Goal: Task Accomplishment & Management: Manage account settings

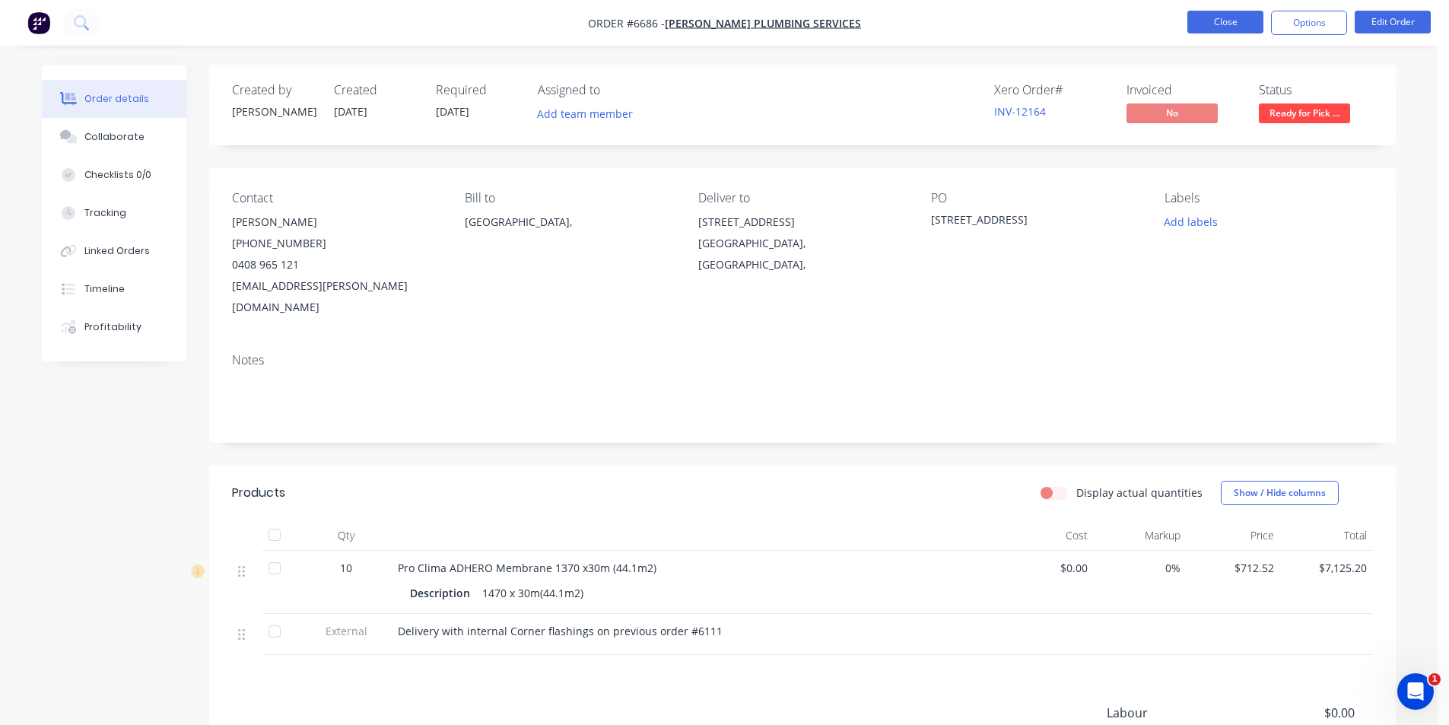
click at [1232, 17] on button "Close" at bounding box center [1226, 22] width 76 height 23
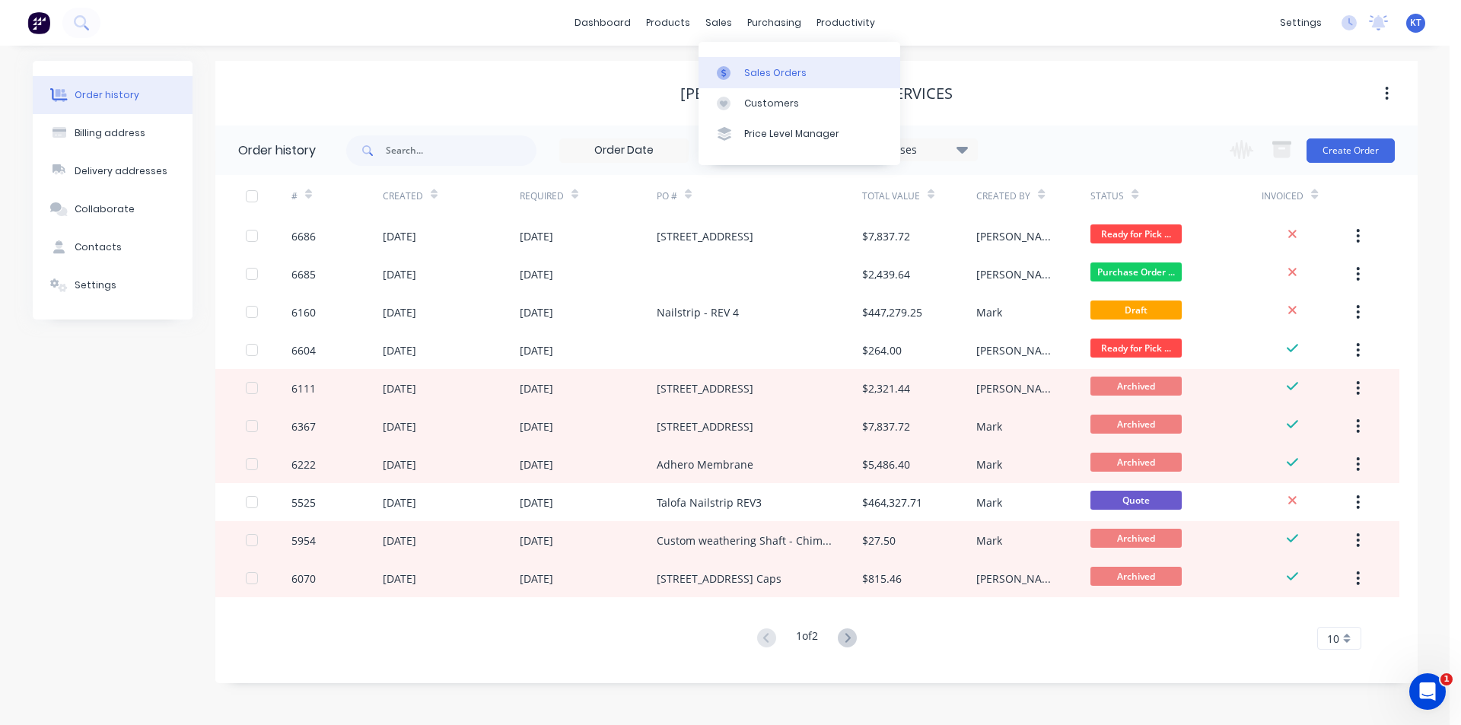
click at [738, 72] on div at bounding box center [728, 73] width 23 height 14
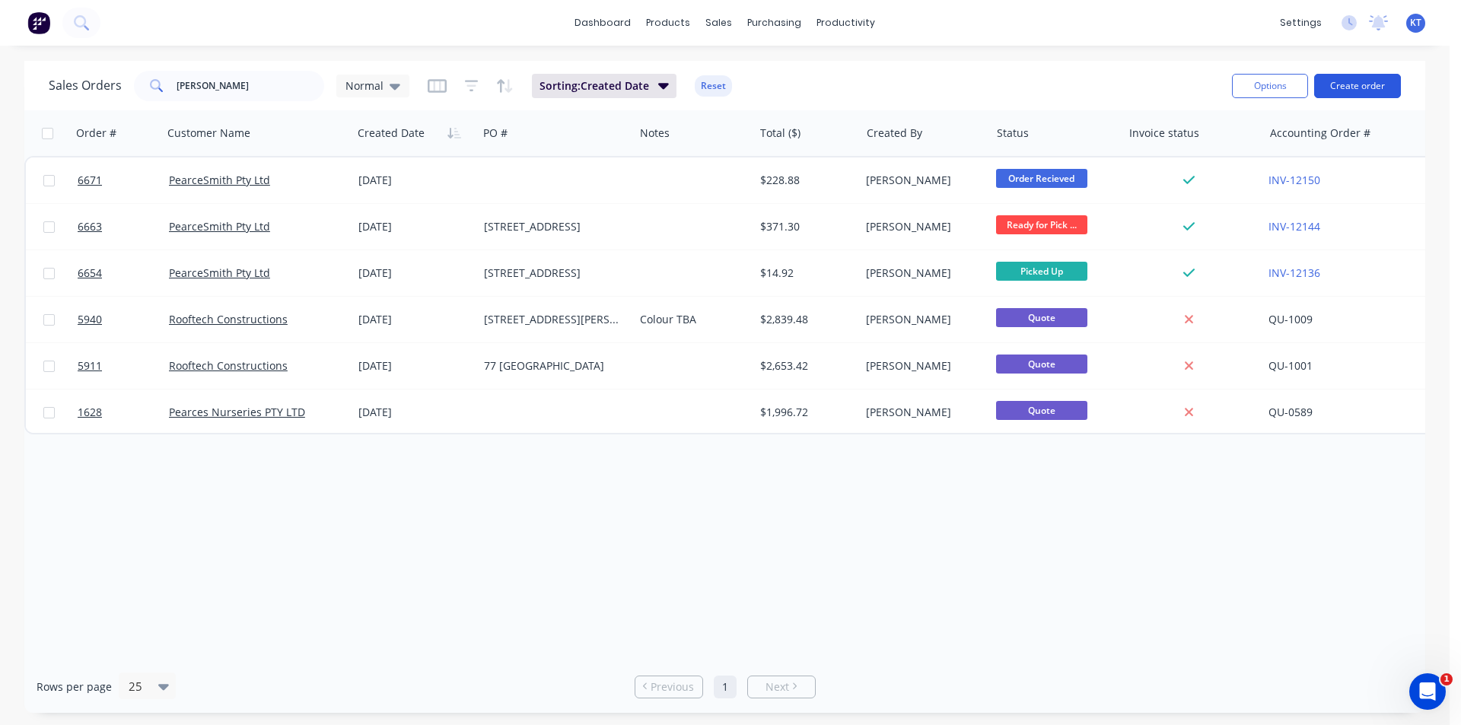
click at [1370, 94] on button "Create order" at bounding box center [1357, 86] width 87 height 24
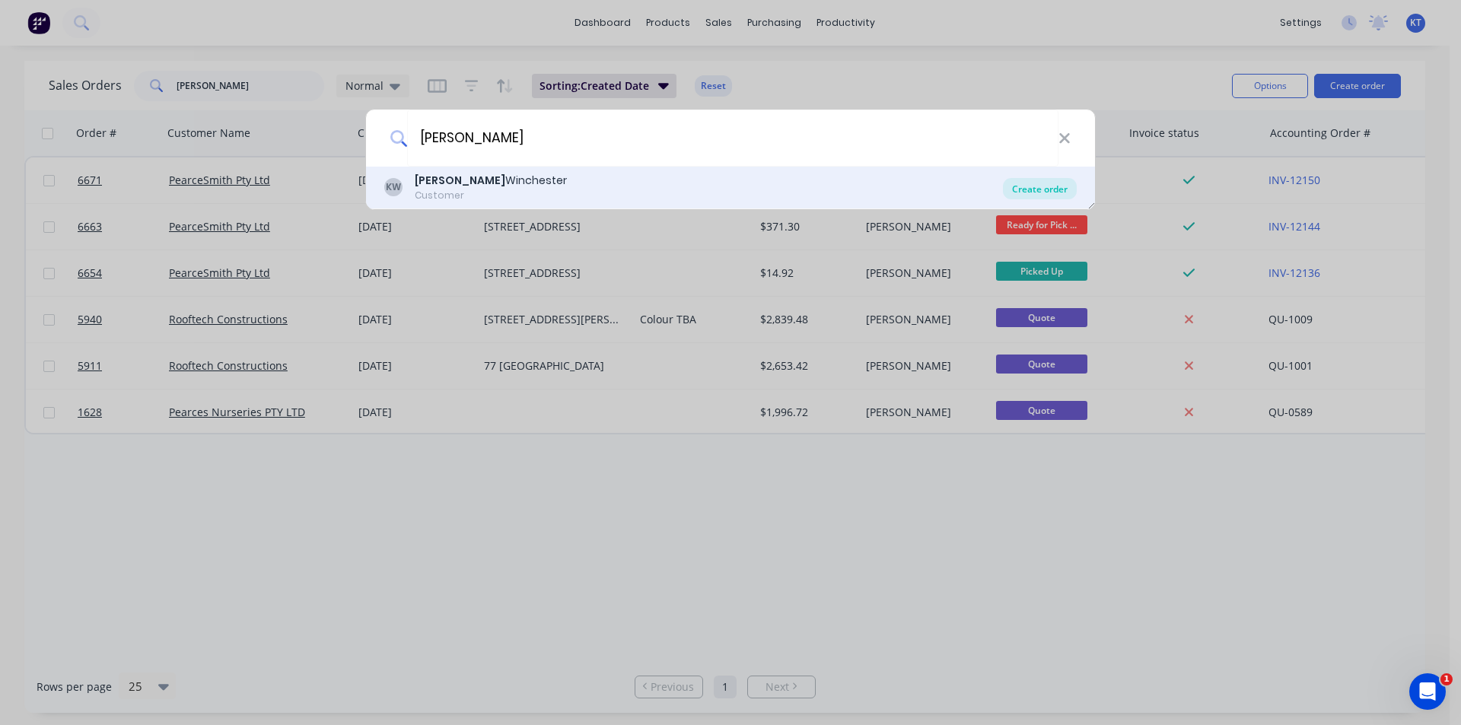
type input "kramer"
click at [1037, 183] on div "Create order" at bounding box center [1040, 188] width 74 height 21
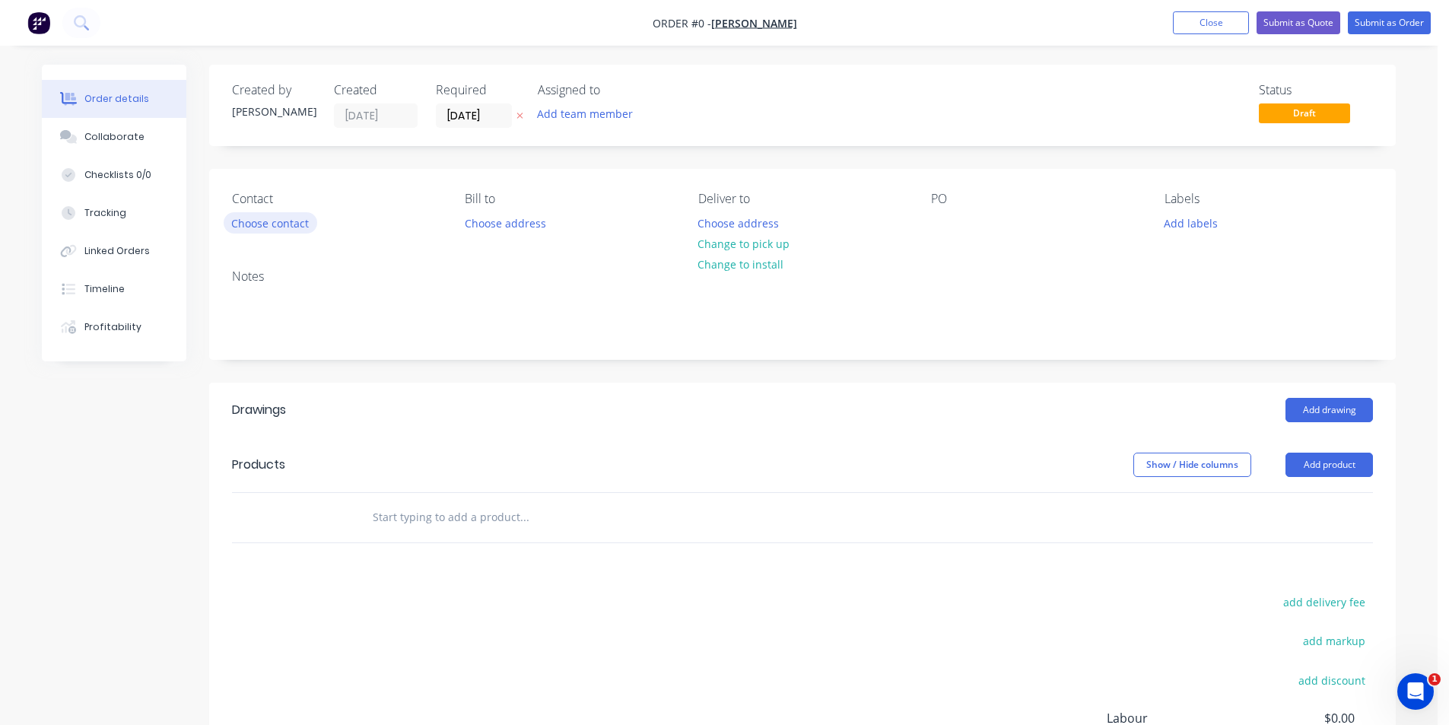
click at [282, 219] on button "Choose contact" at bounding box center [271, 222] width 94 height 21
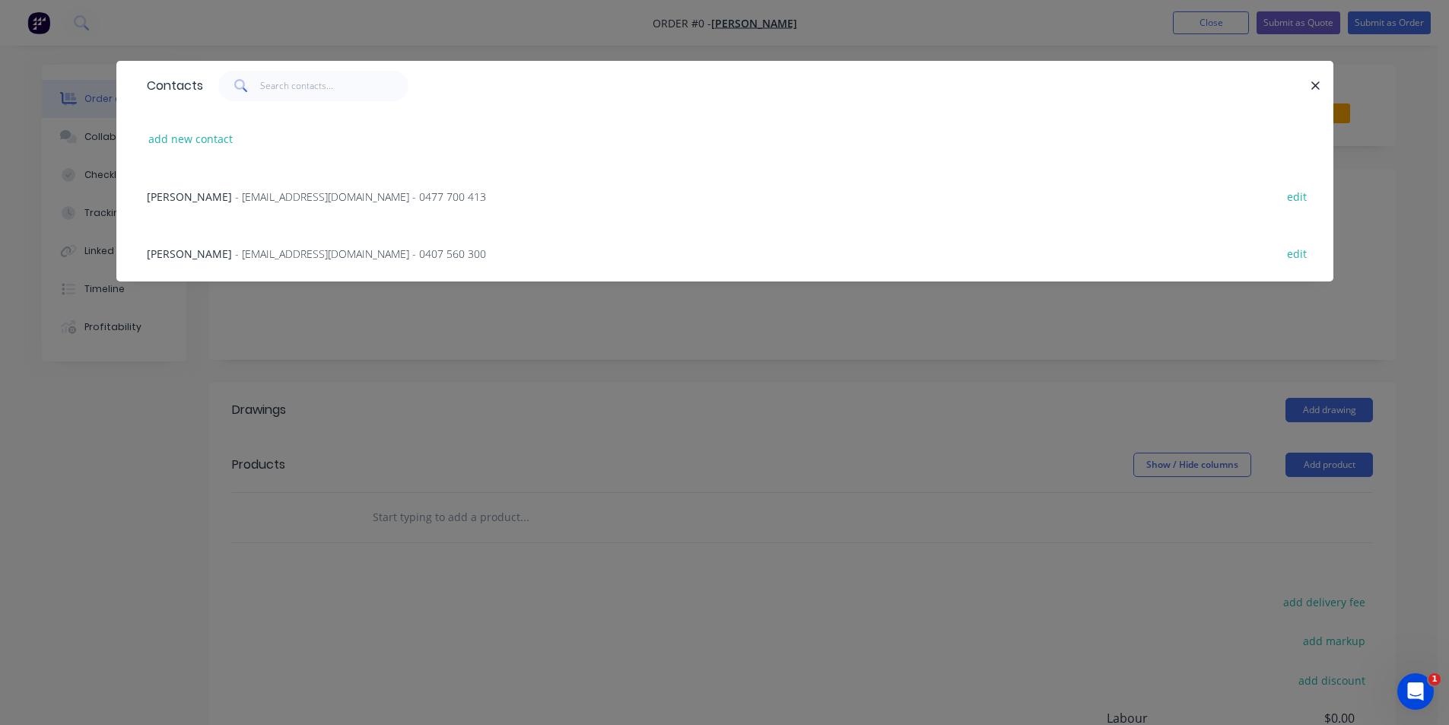
click at [248, 262] on div "Kramer - winchesterproperty@bigpond.com - 0407 560 300 edit" at bounding box center [725, 252] width 1172 height 57
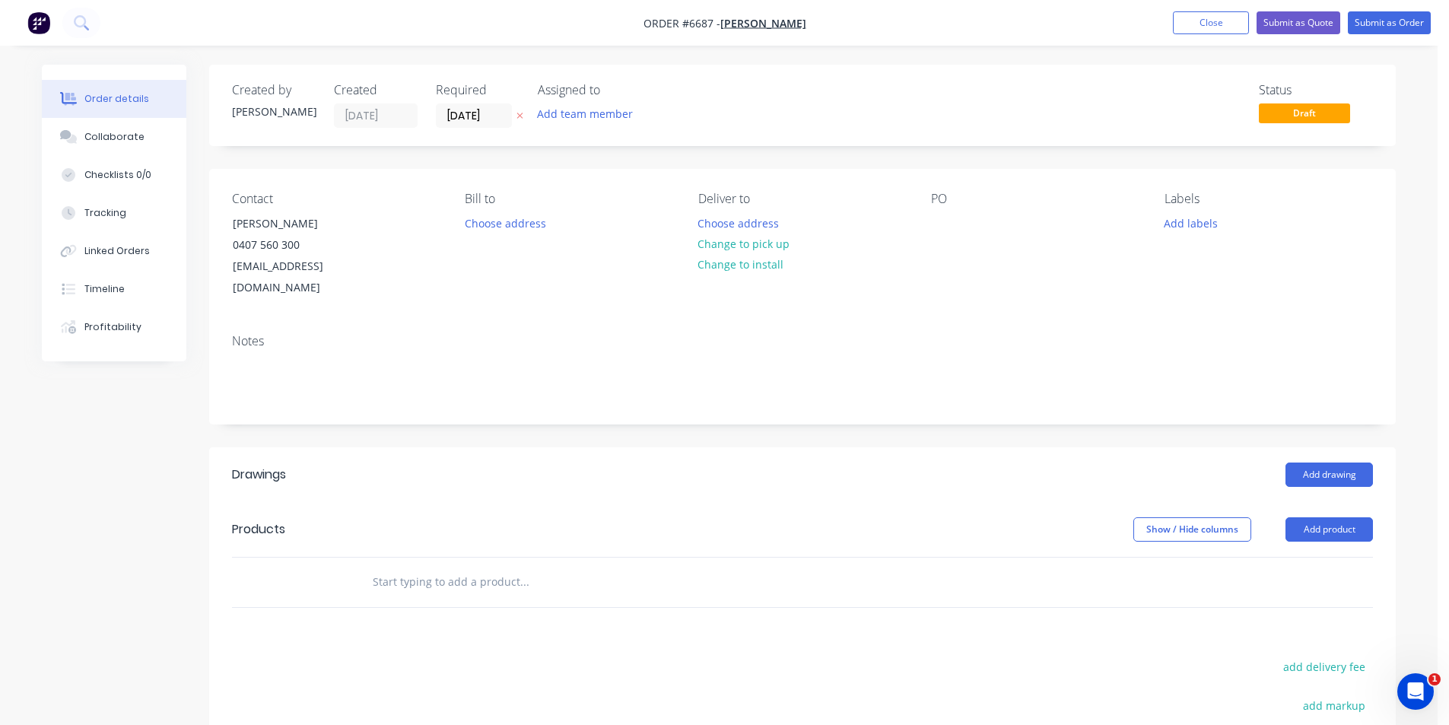
click at [1351, 523] on header "Products Show / Hide columns Add product" at bounding box center [802, 529] width 1187 height 55
click at [1351, 520] on button "Add product" at bounding box center [1330, 529] width 88 height 24
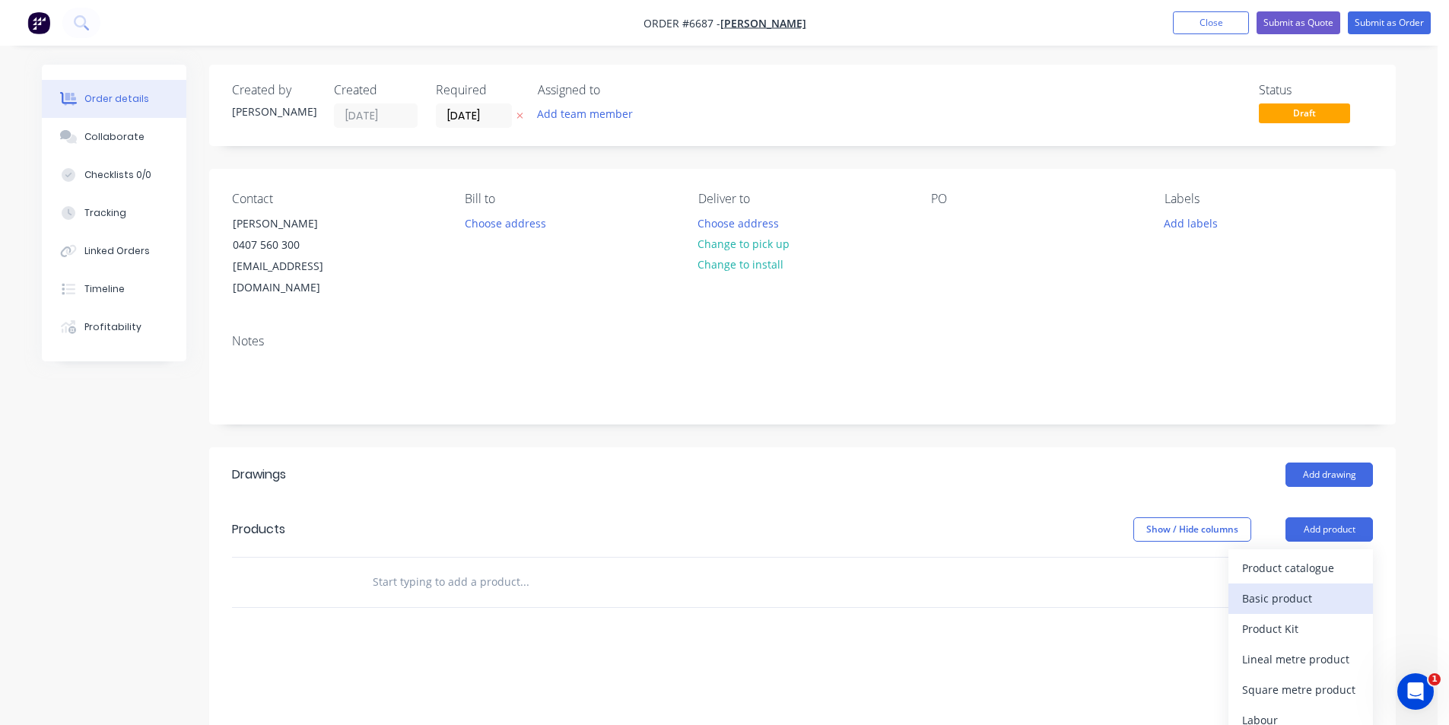
click at [1331, 584] on button "Basic product" at bounding box center [1301, 599] width 145 height 30
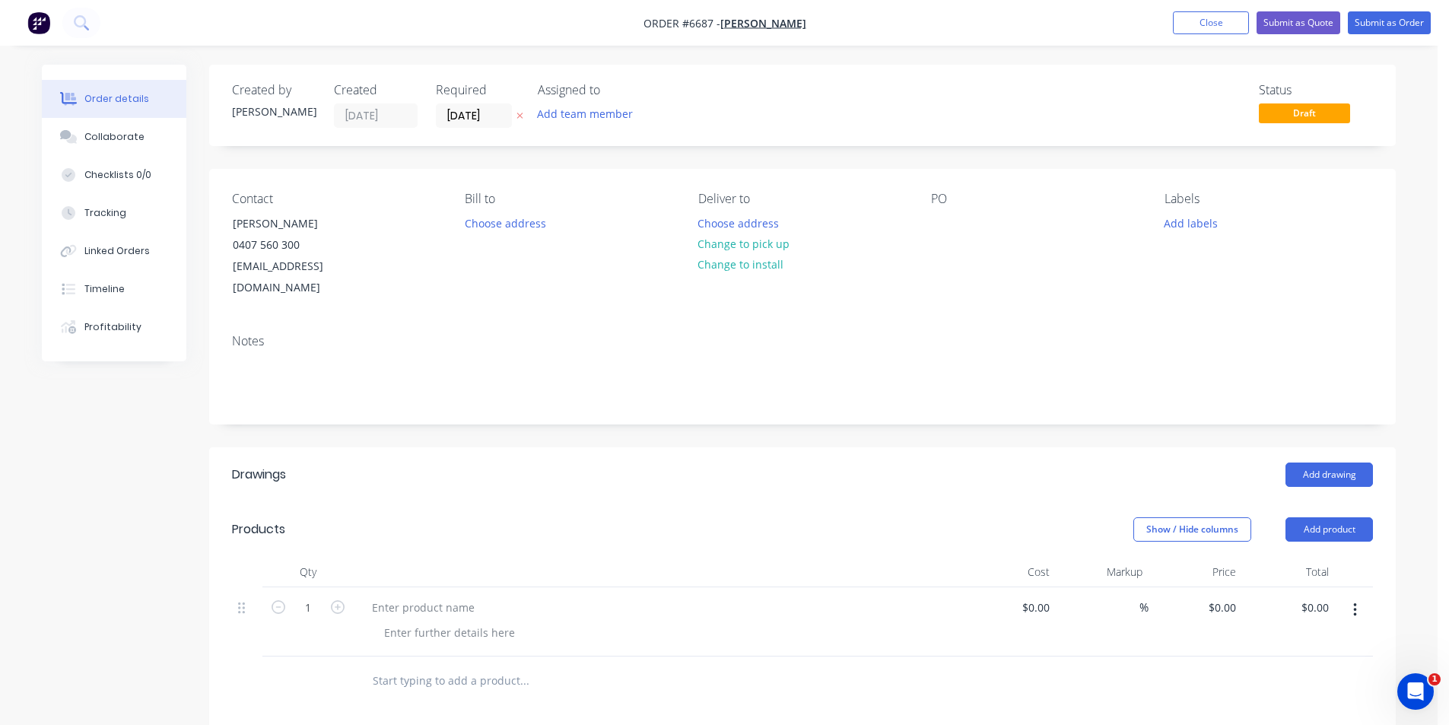
click at [1356, 603] on icon "button" at bounding box center [1355, 610] width 3 height 14
click at [1331, 463] on button "Add drawing" at bounding box center [1330, 475] width 88 height 24
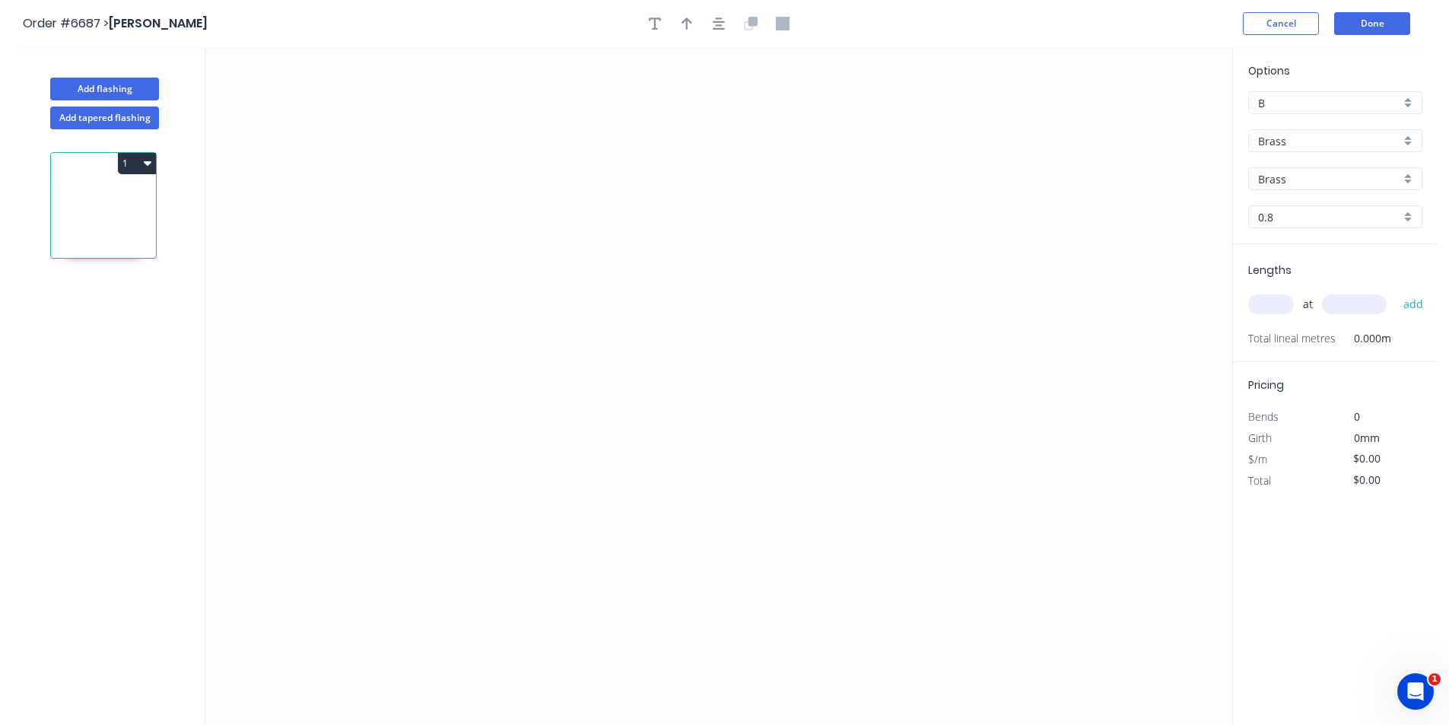
click at [1278, 8] on header "Order #6687 > Kramer Winchester Cancel Done" at bounding box center [719, 23] width 1438 height 47
click at [1281, 21] on button "Cancel" at bounding box center [1281, 23] width 76 height 23
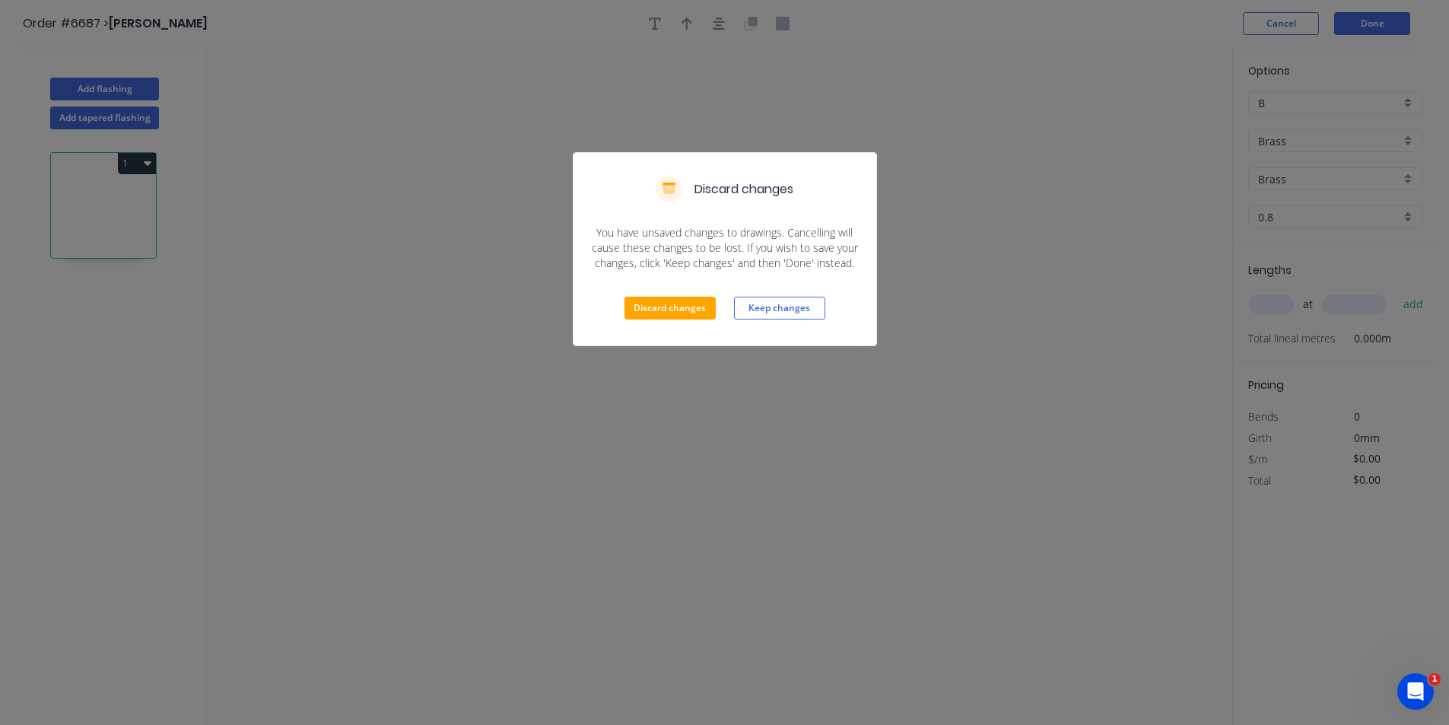
click at [695, 295] on div "Discard changes Keep changes" at bounding box center [725, 308] width 303 height 75
click at [667, 305] on button "Discard changes" at bounding box center [670, 308] width 91 height 23
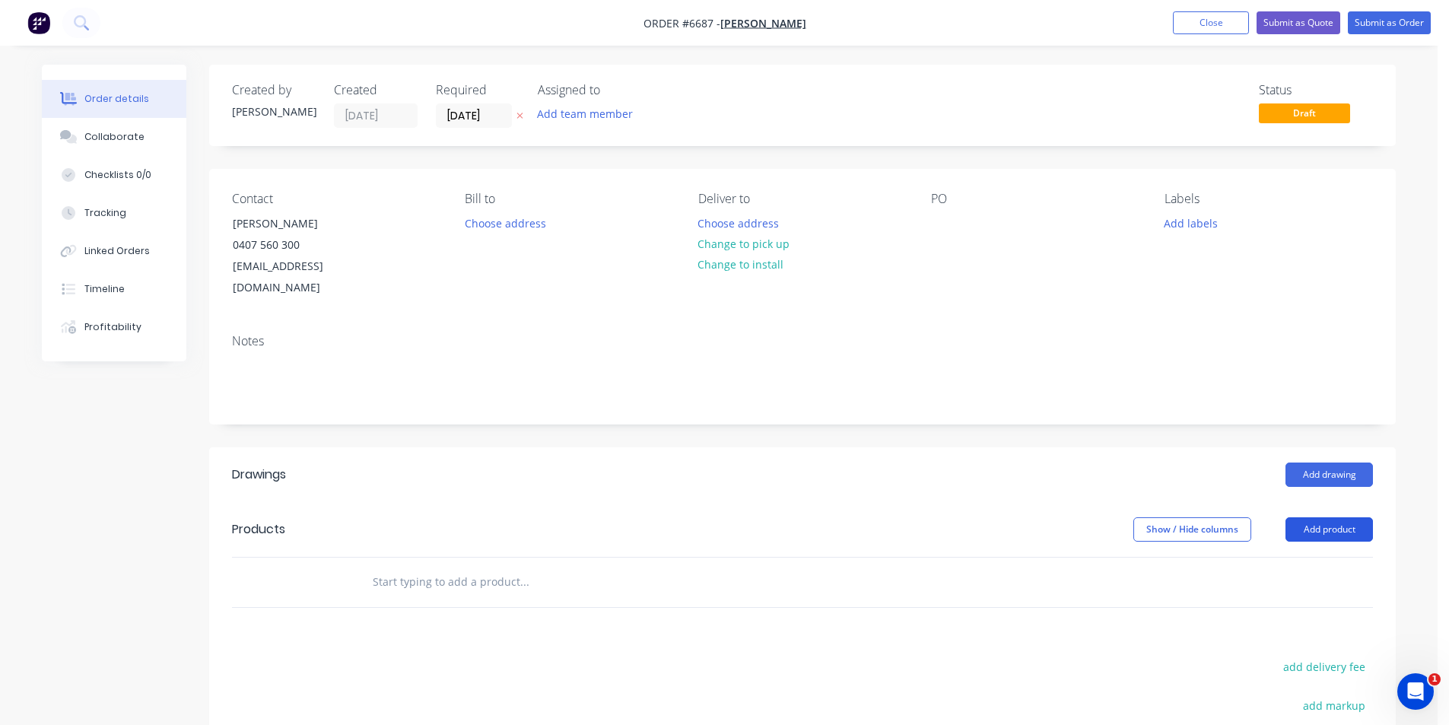
click at [1328, 517] on button "Add product" at bounding box center [1330, 529] width 88 height 24
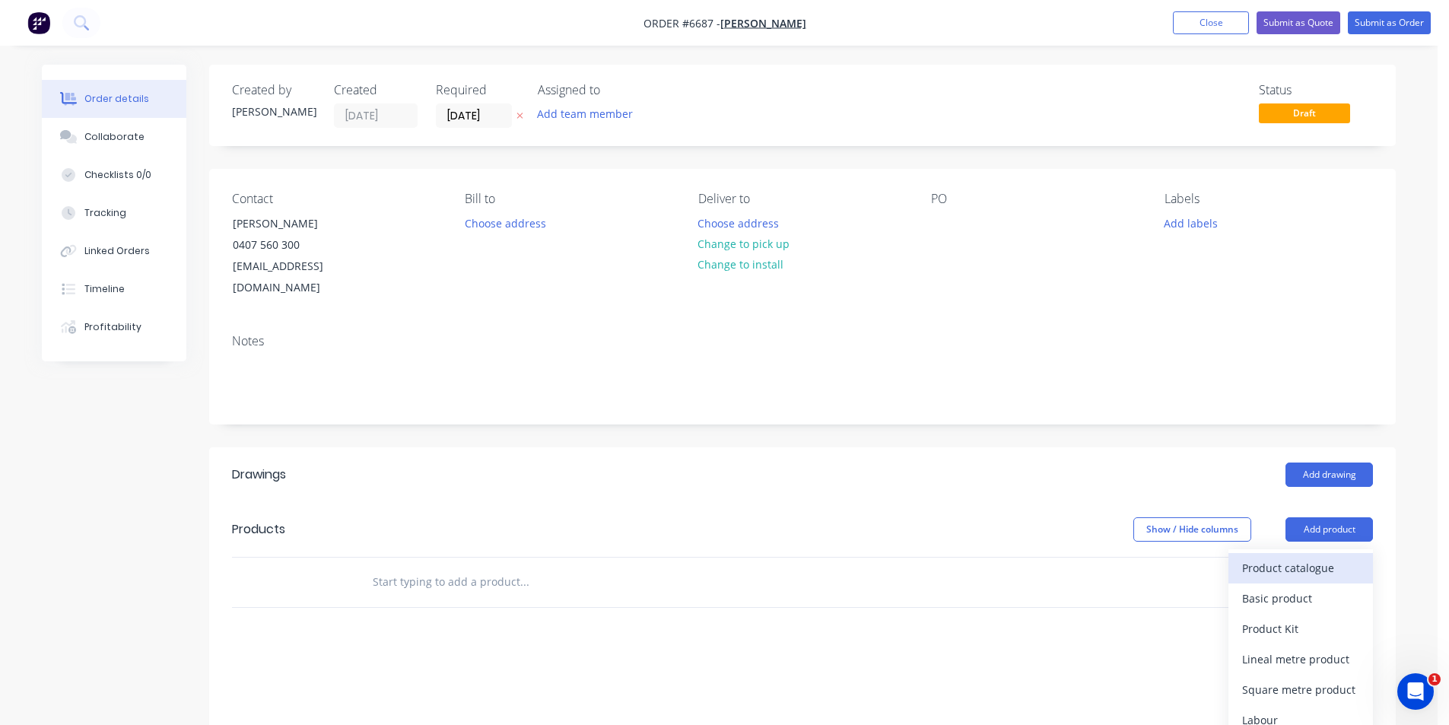
click at [1301, 559] on button "Product catalogue" at bounding box center [1301, 568] width 145 height 30
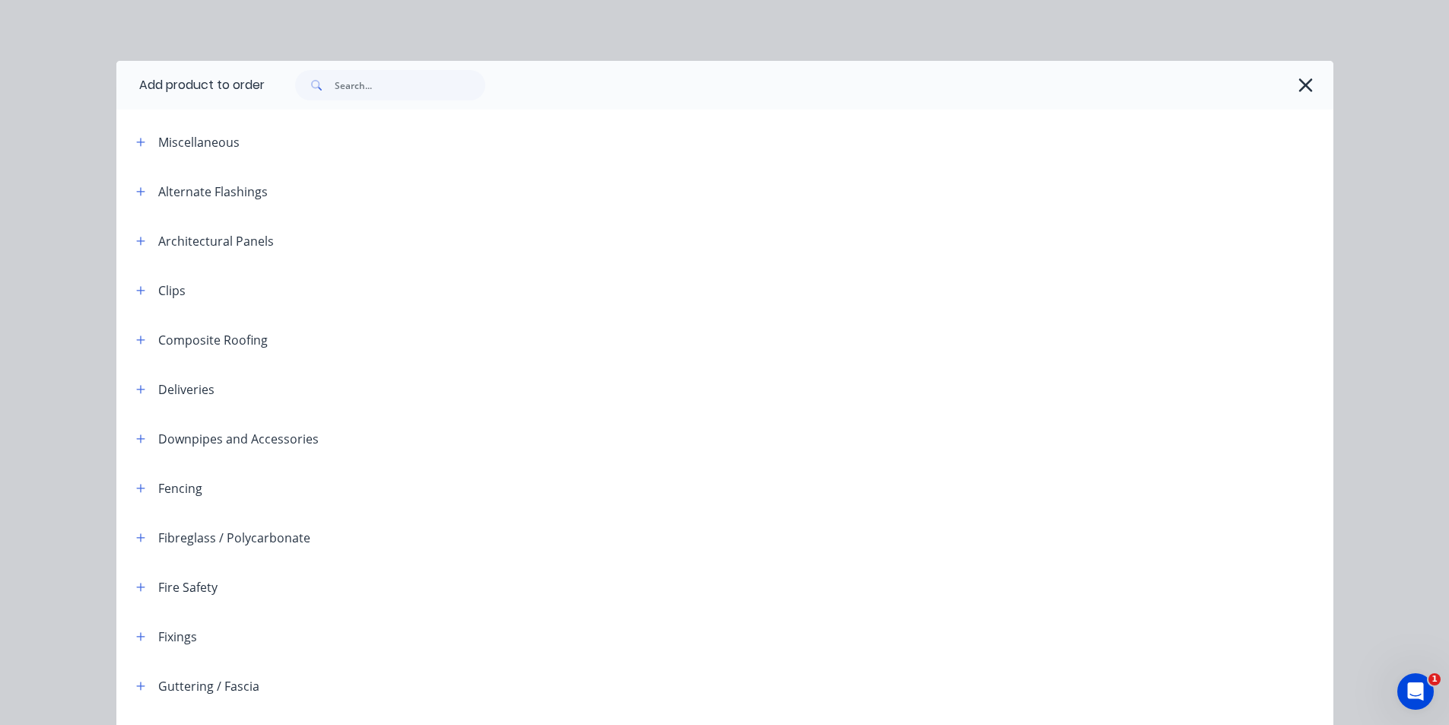
click at [337, 100] on div at bounding box center [799, 85] width 1069 height 49
click at [392, 82] on input "text" at bounding box center [410, 85] width 151 height 30
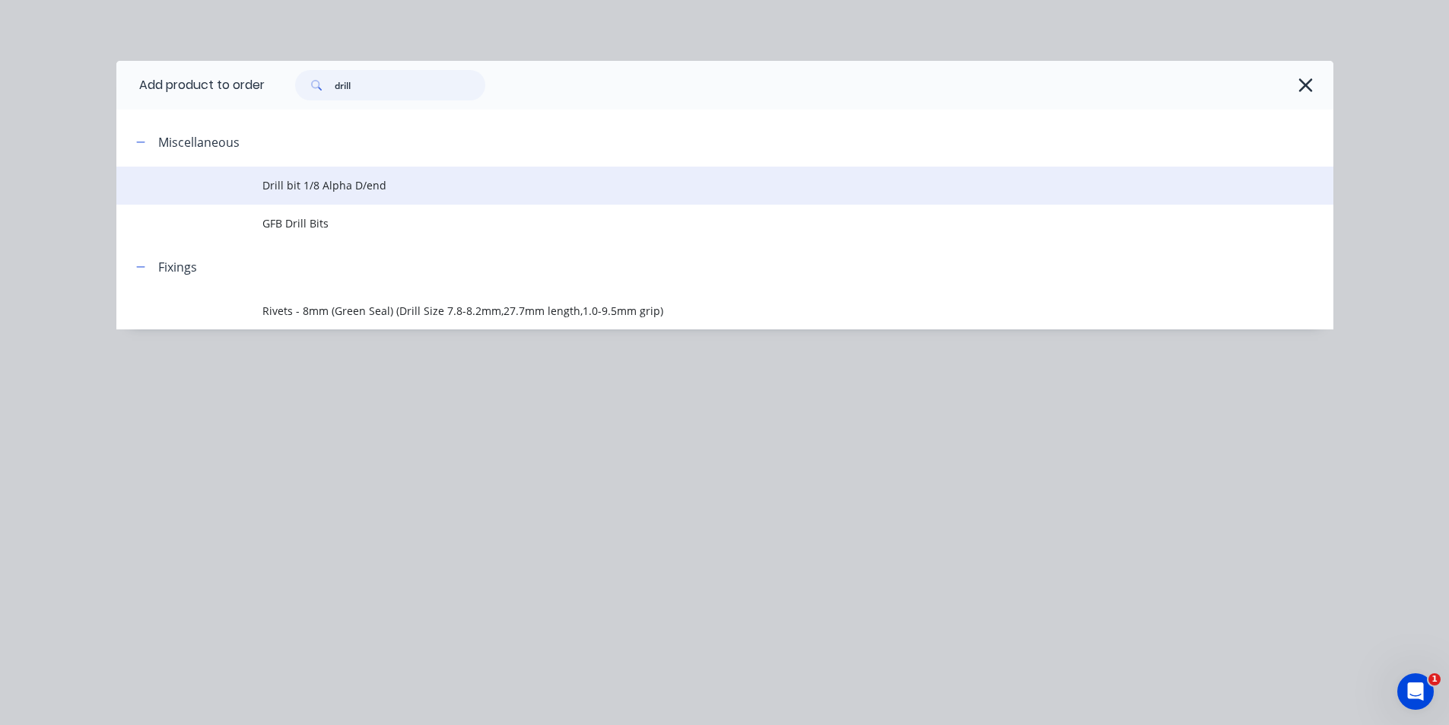
type input "drill"
click at [320, 194] on td "Drill bit 1/8 Alpha D/end" at bounding box center [798, 186] width 1071 height 38
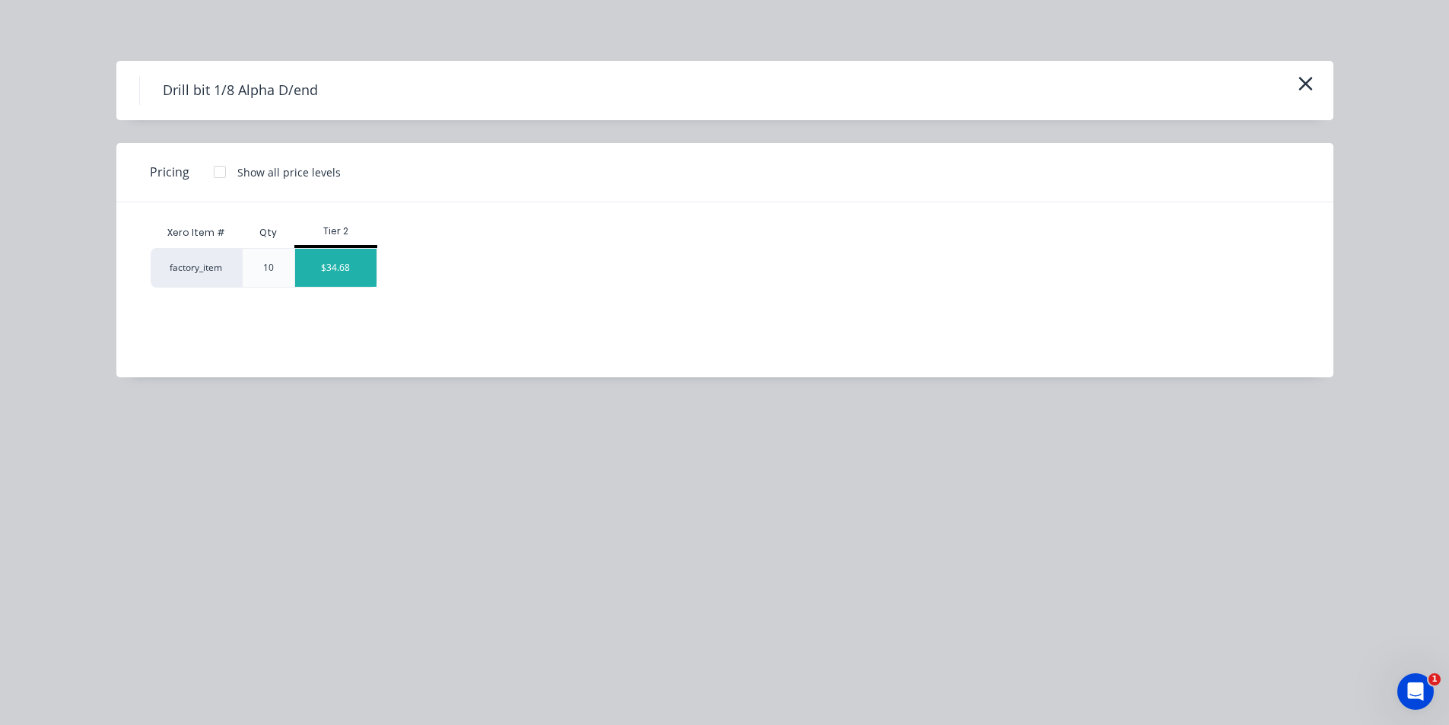
click at [344, 266] on div "$34.68" at bounding box center [335, 268] width 81 height 38
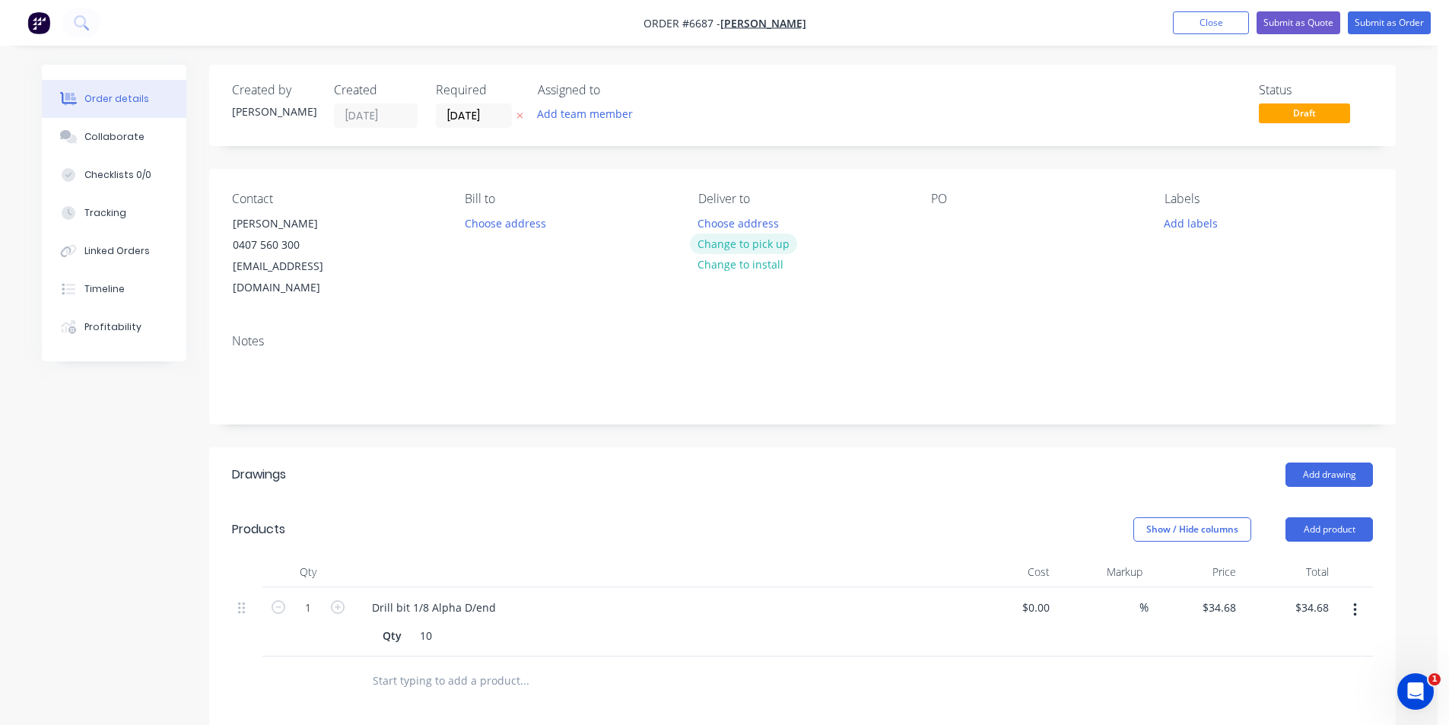
click at [753, 242] on button "Change to pick up" at bounding box center [744, 244] width 108 height 21
click at [1393, 11] on nav "Order #6687 - Kramer Winchester Add product Close Submit as Quote Submit as Ord…" at bounding box center [724, 23] width 1449 height 46
click at [1390, 27] on button "Submit as Order" at bounding box center [1389, 22] width 83 height 23
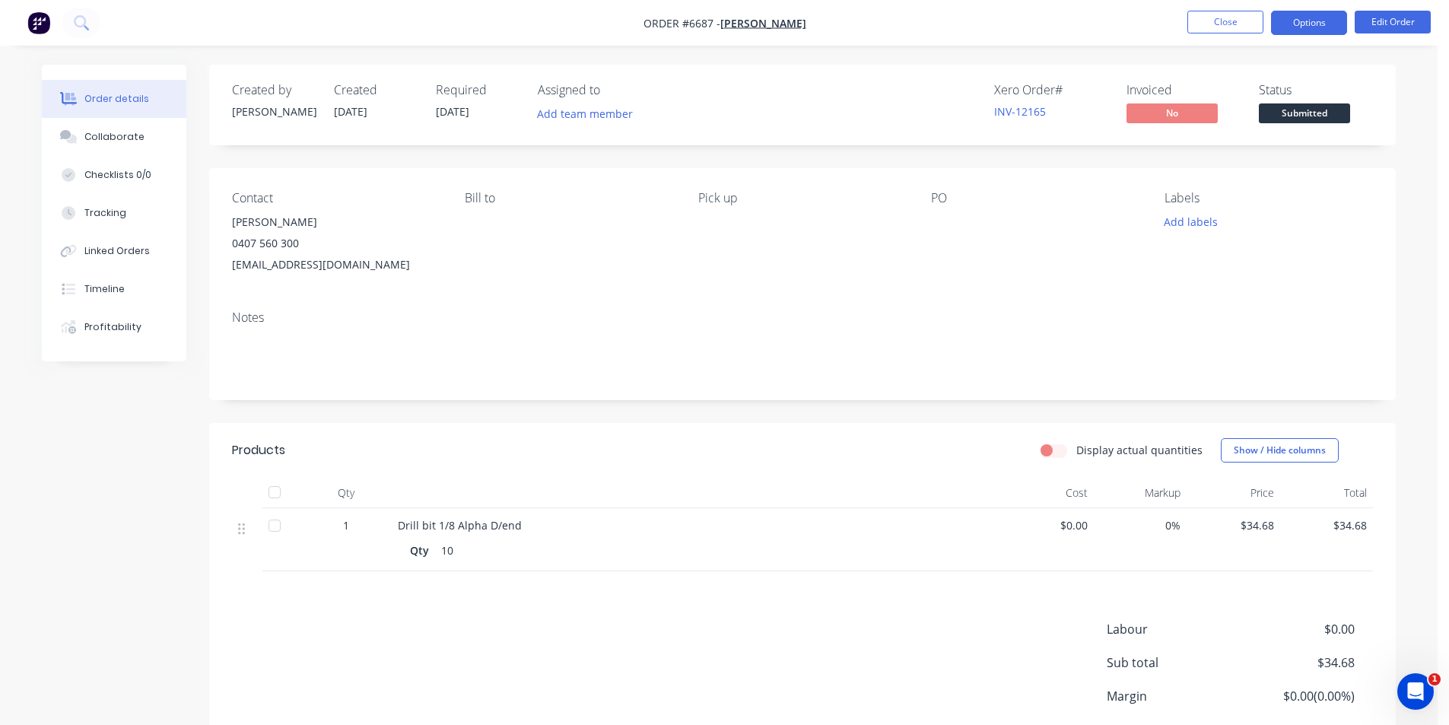
click at [1326, 22] on button "Options" at bounding box center [1309, 23] width 76 height 24
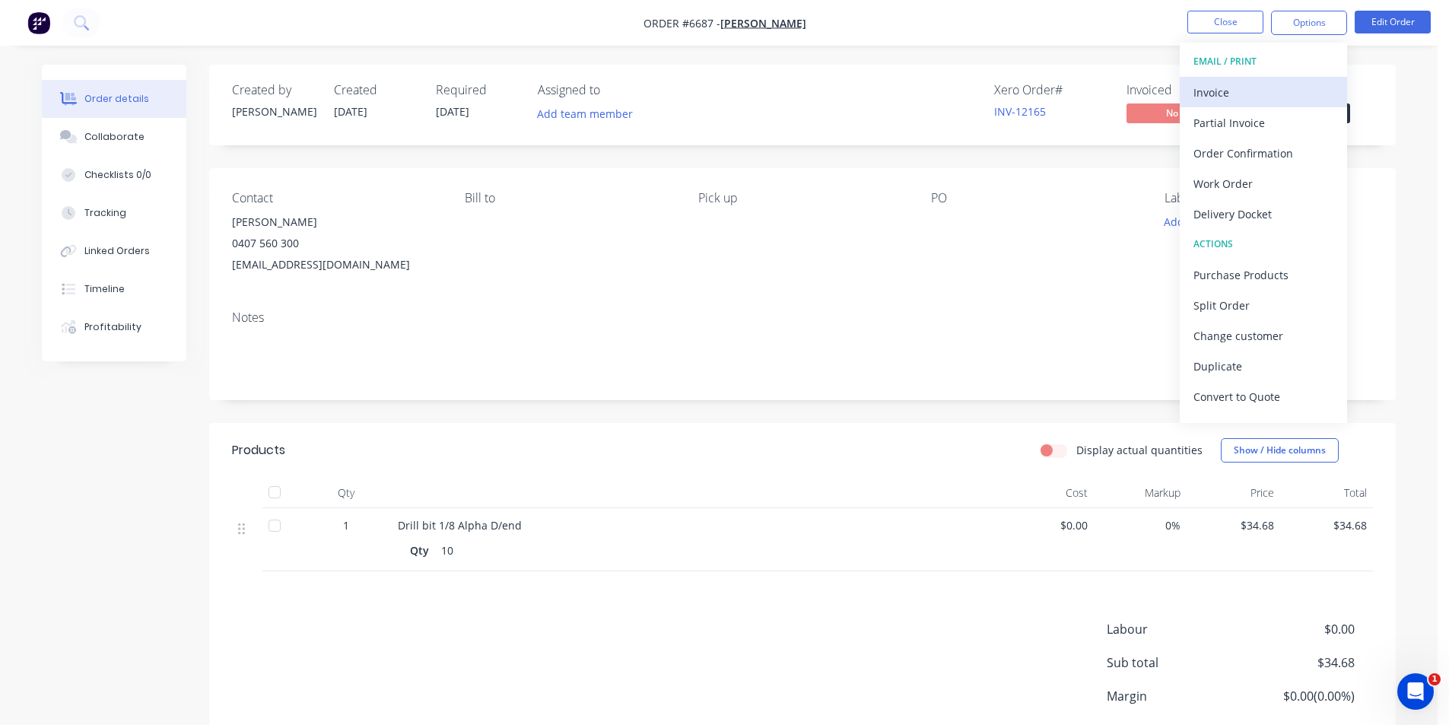
click at [1303, 89] on div "Invoice" at bounding box center [1264, 92] width 140 height 22
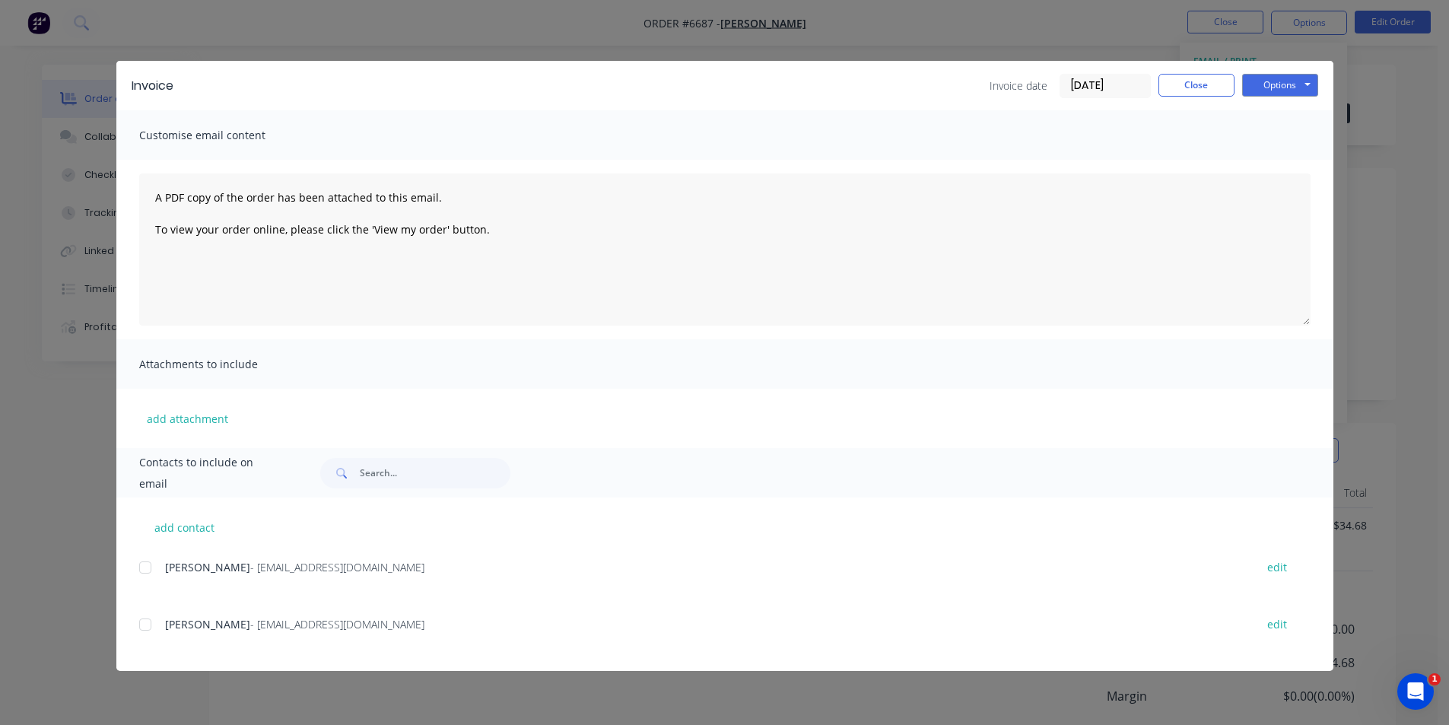
click at [149, 629] on div at bounding box center [145, 624] width 30 height 30
click at [1281, 86] on button "Options" at bounding box center [1281, 85] width 76 height 23
click at [1292, 154] on button "Email" at bounding box center [1291, 162] width 97 height 25
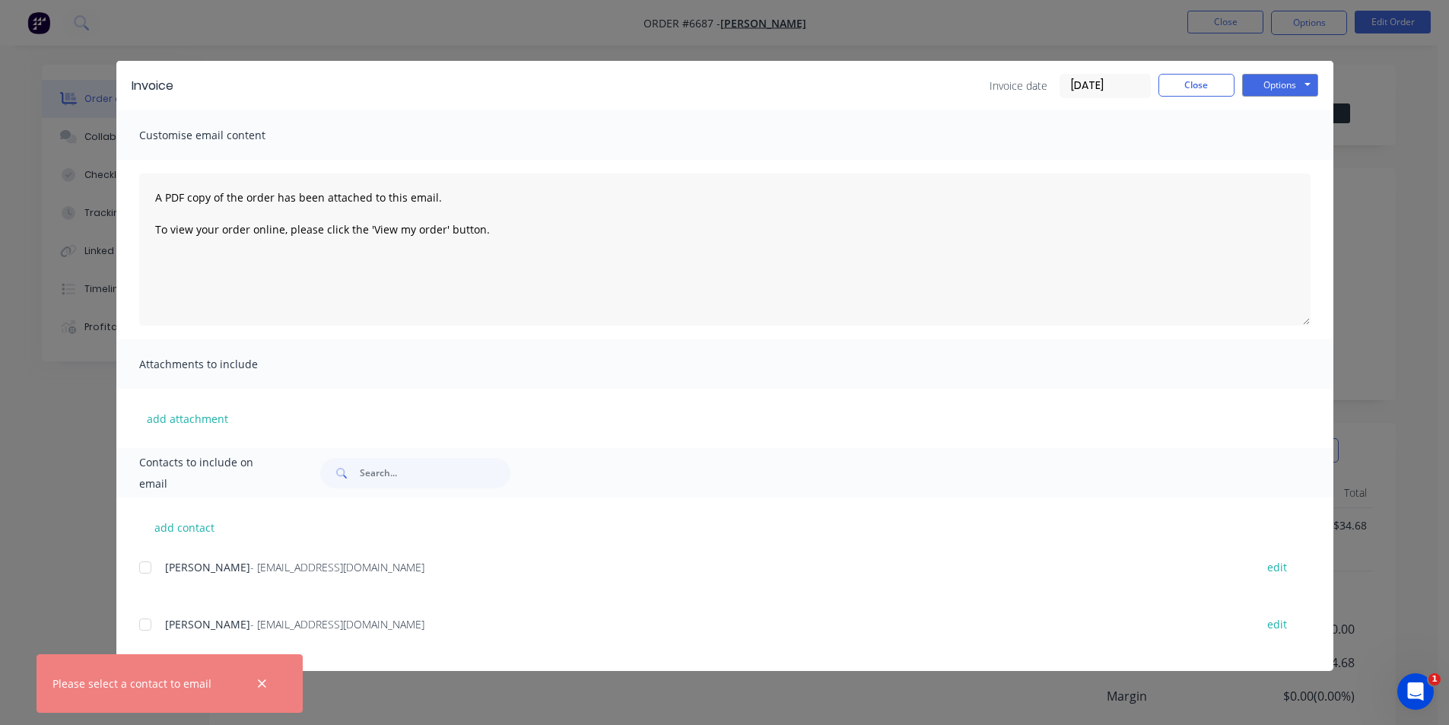
click at [148, 622] on div at bounding box center [145, 624] width 30 height 30
click at [141, 628] on div at bounding box center [145, 624] width 30 height 30
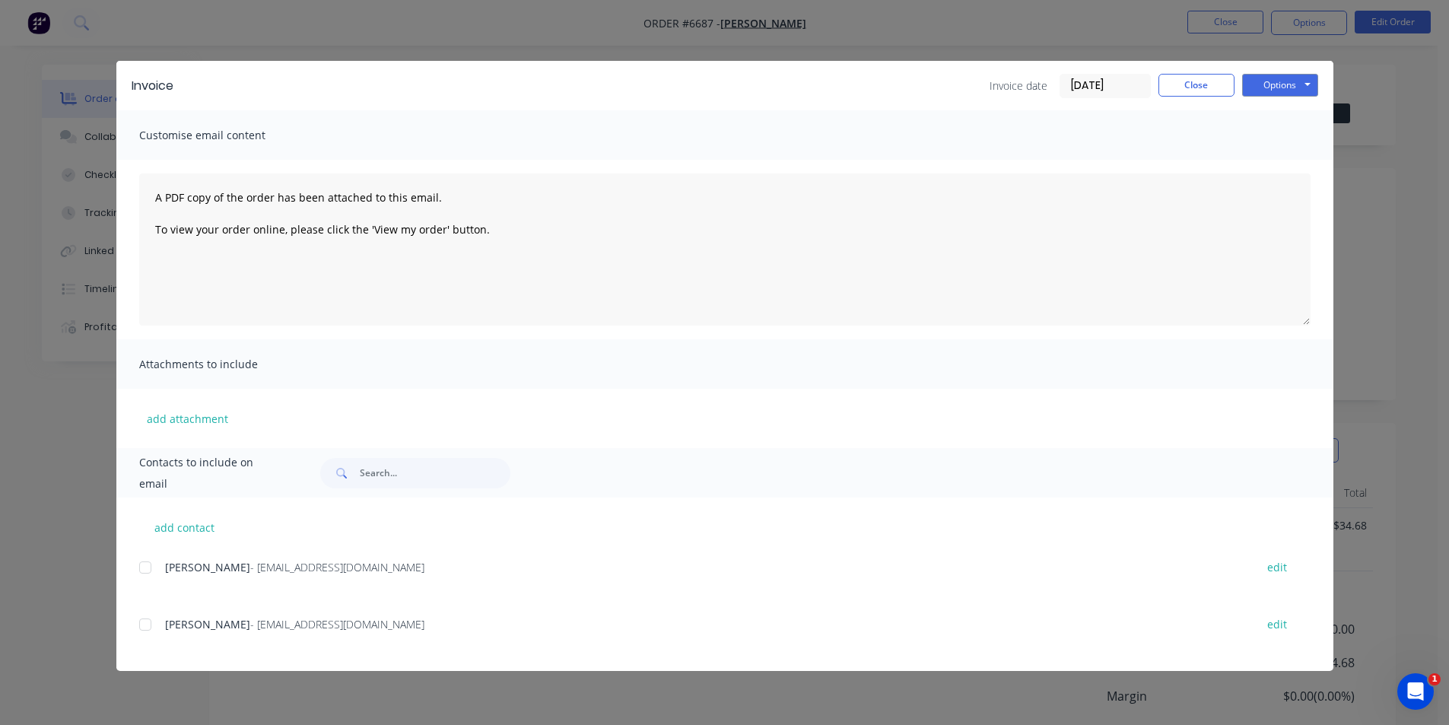
click at [152, 627] on div at bounding box center [145, 624] width 30 height 30
click at [1278, 78] on button "Options" at bounding box center [1281, 85] width 76 height 23
click at [1276, 165] on button "Email" at bounding box center [1291, 162] width 97 height 25
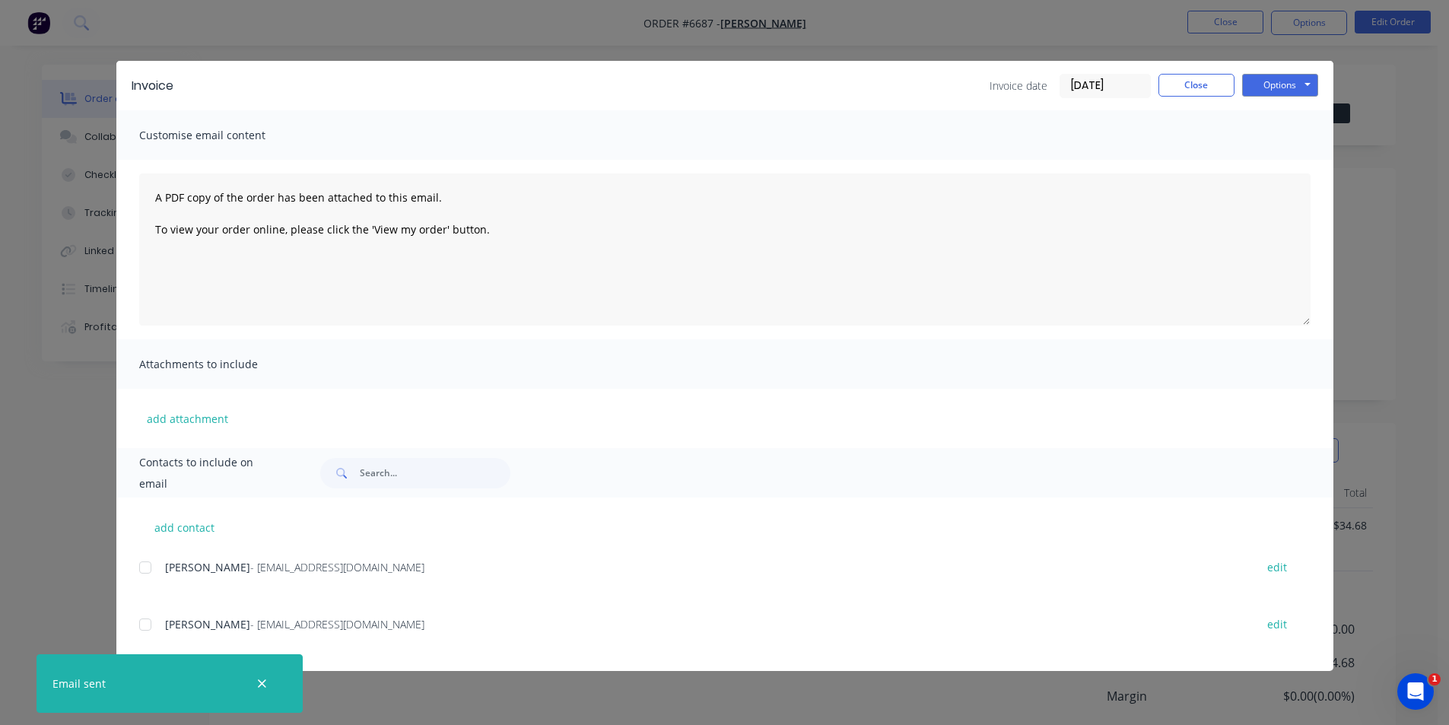
click at [1203, 97] on div "Invoice date 28/08/25 Close Options Preview Print Email" at bounding box center [1154, 86] width 329 height 24
click at [1208, 92] on button "Close" at bounding box center [1197, 85] width 76 height 23
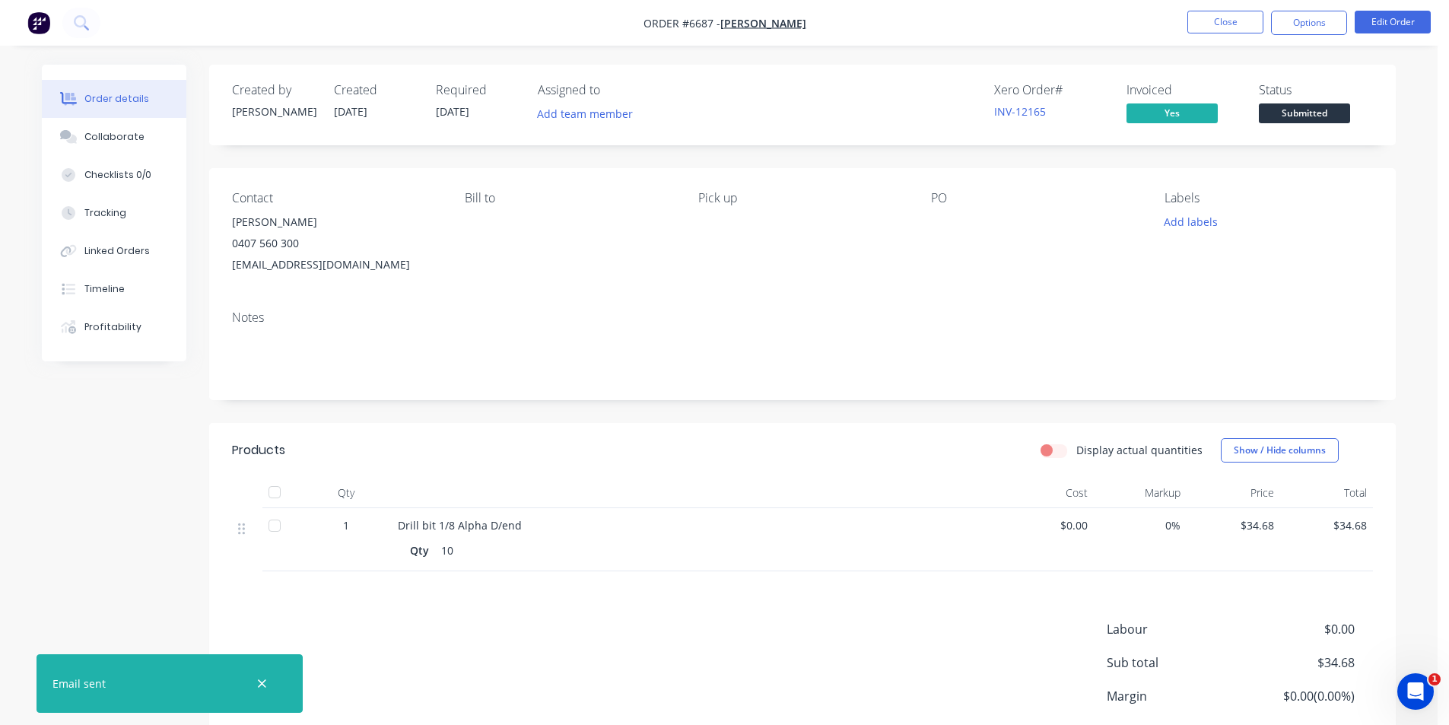
click at [1323, 123] on button "Submitted" at bounding box center [1304, 114] width 91 height 23
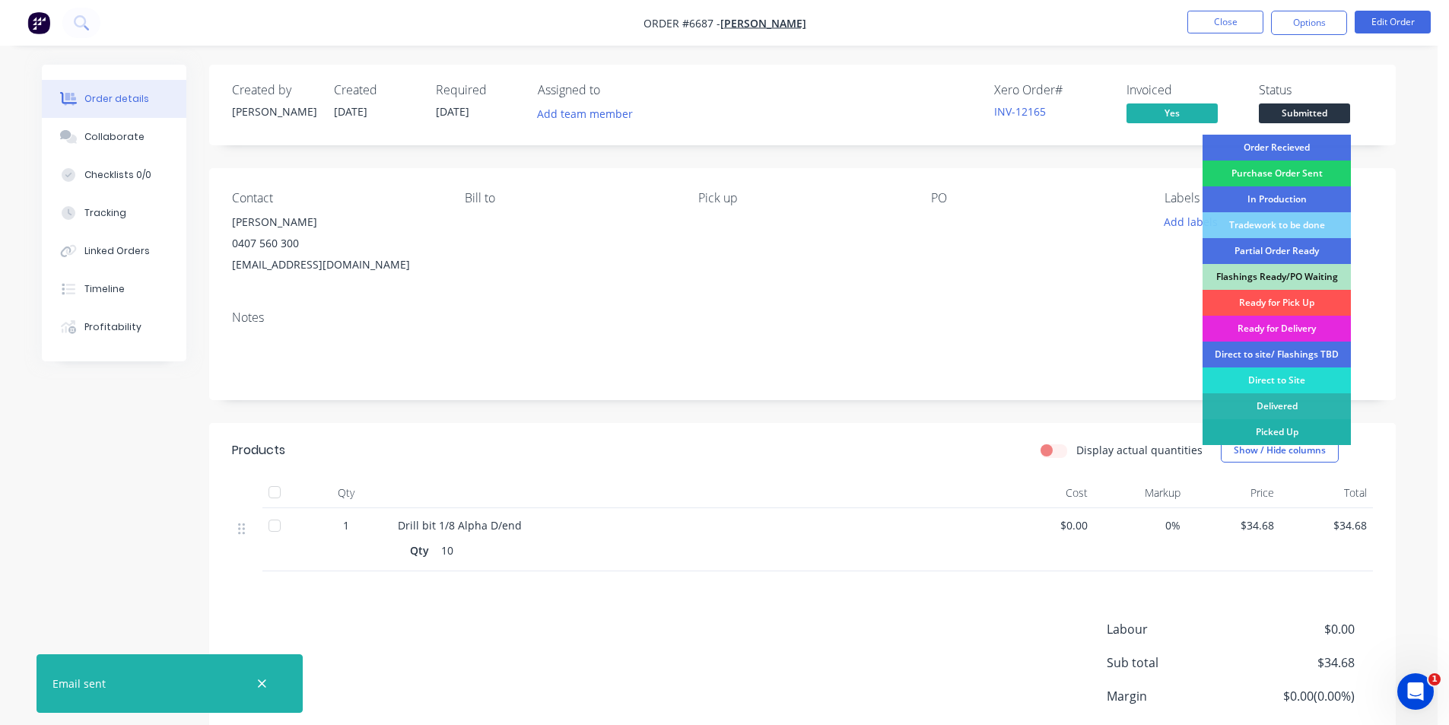
click at [1295, 437] on div "Picked Up" at bounding box center [1277, 432] width 148 height 26
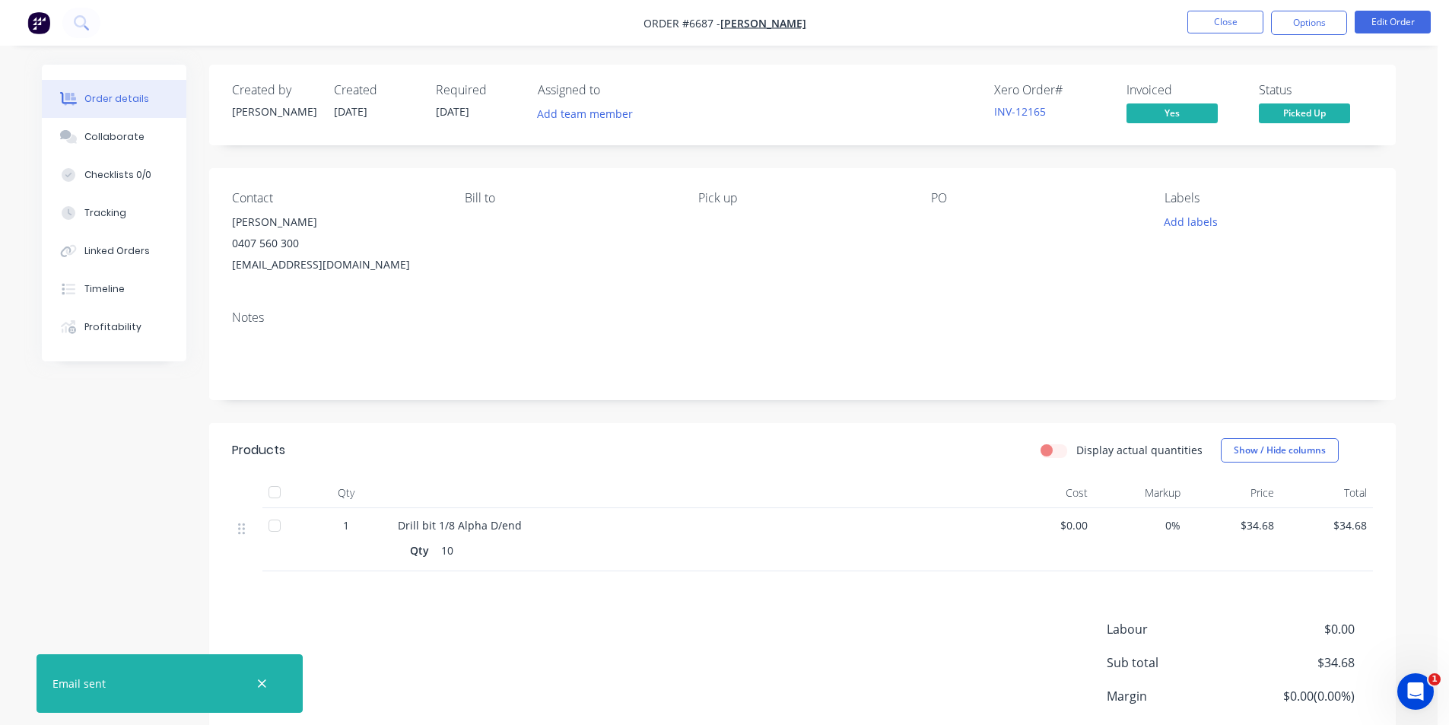
click at [273, 490] on div at bounding box center [274, 492] width 30 height 30
click at [1293, 23] on button "Options" at bounding box center [1309, 23] width 76 height 24
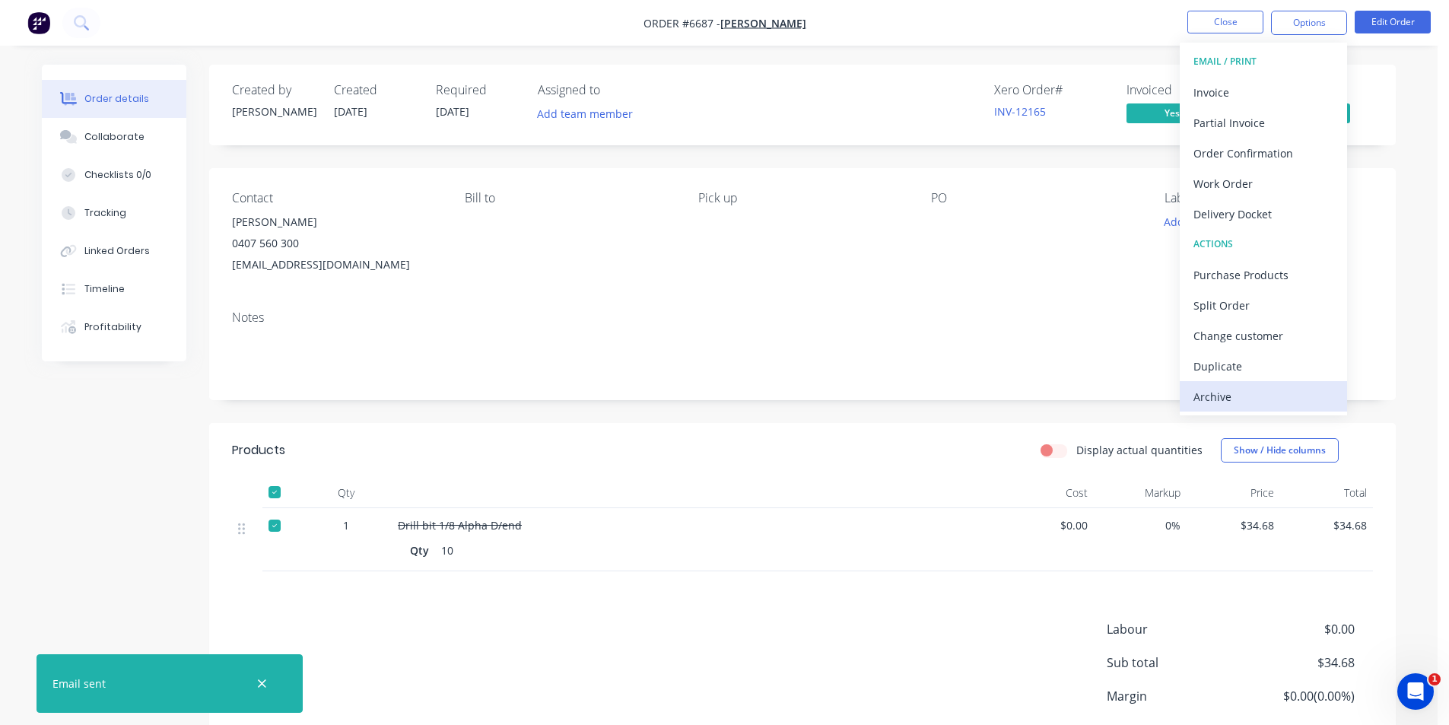
click at [1290, 395] on div "Archive" at bounding box center [1264, 397] width 140 height 22
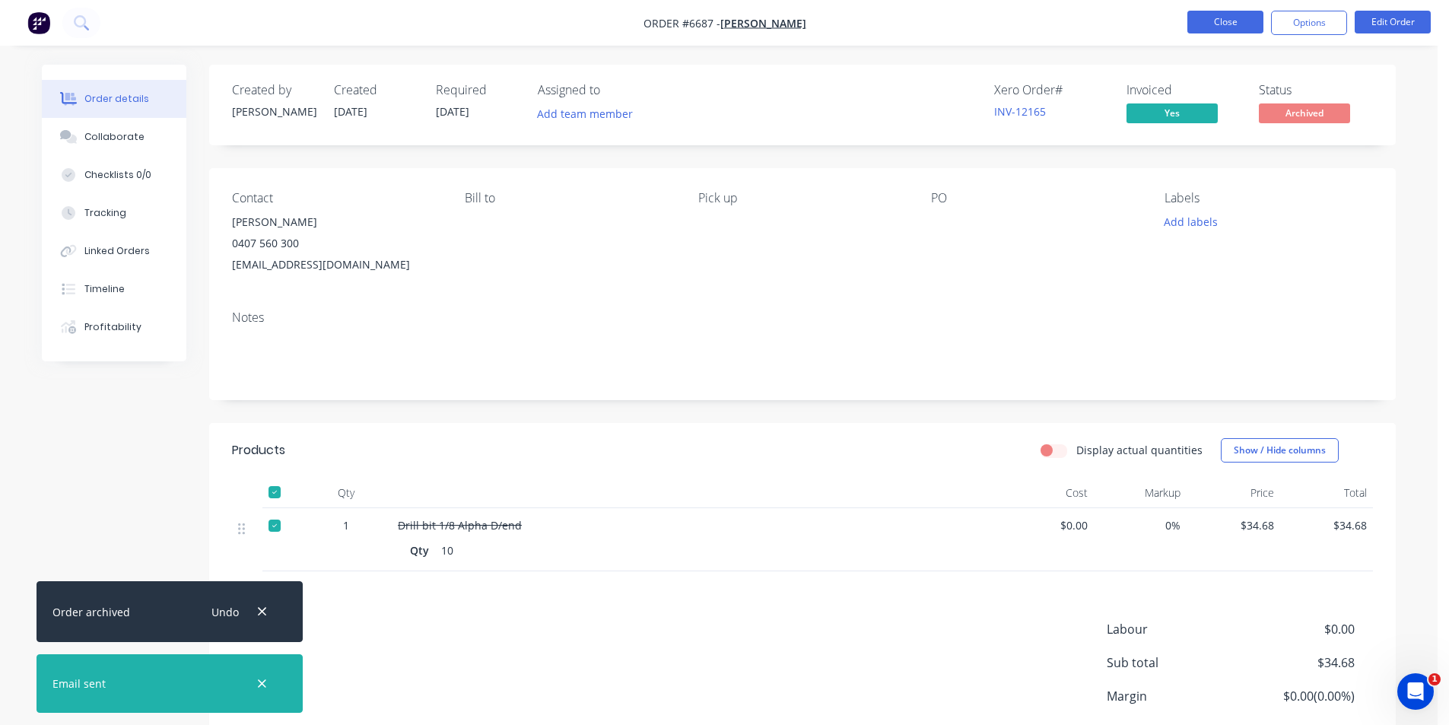
click at [1243, 21] on button "Close" at bounding box center [1226, 22] width 76 height 23
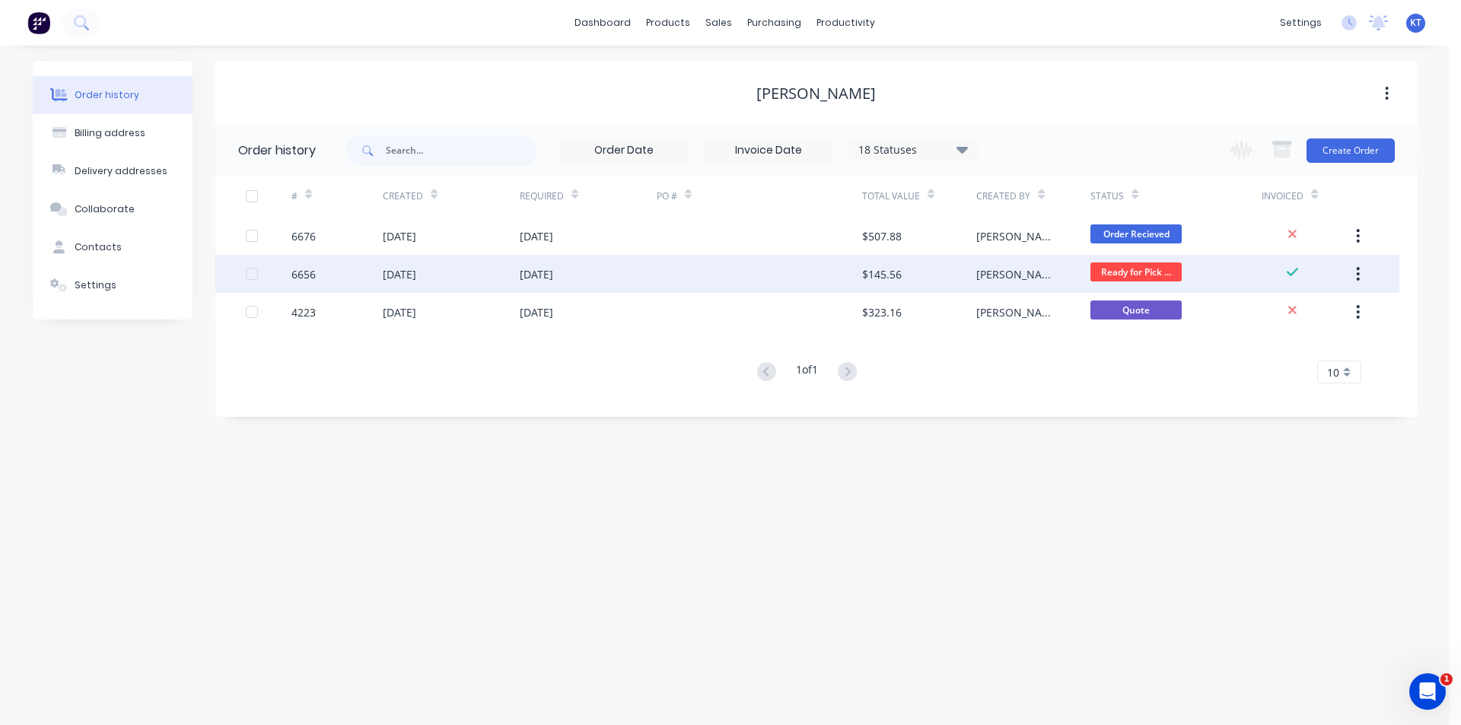
click at [864, 274] on div "$145.56" at bounding box center [882, 274] width 40 height 16
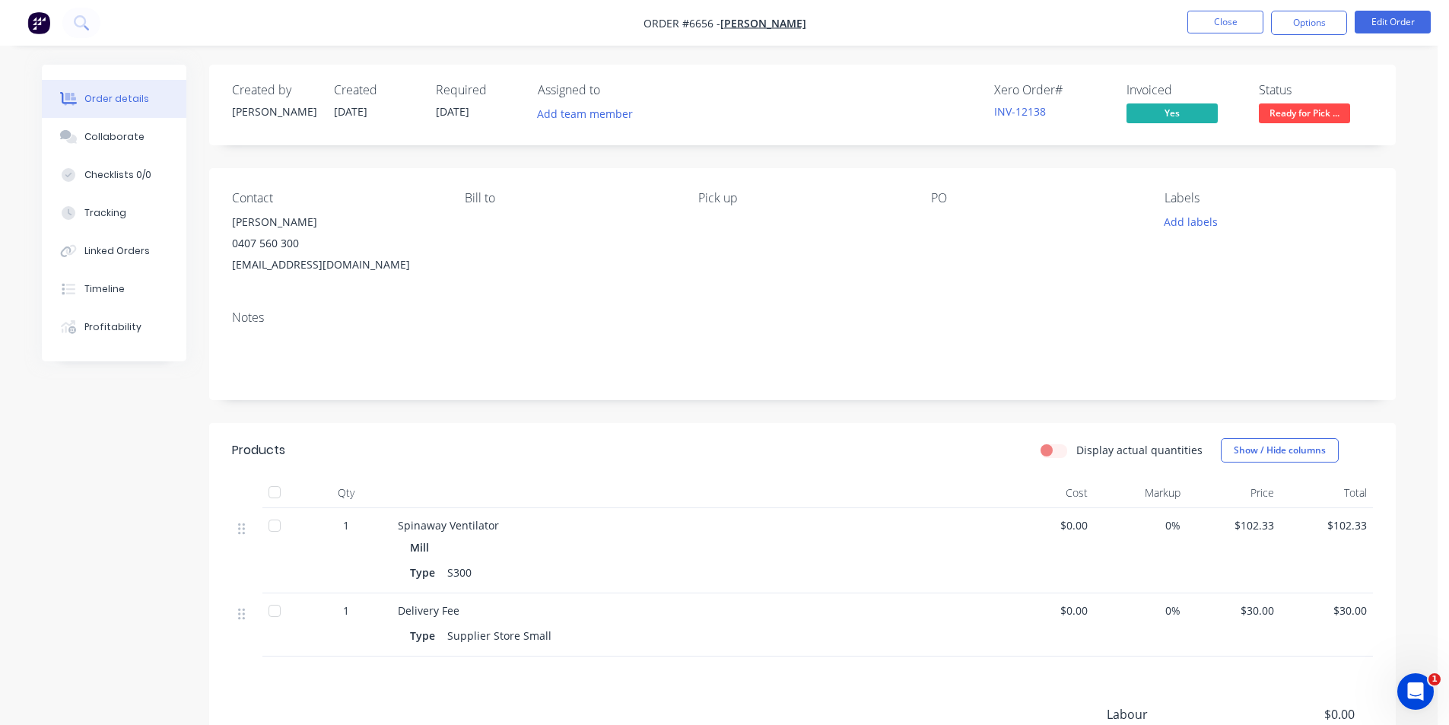
click at [1324, 124] on button "Ready for Pick ..." at bounding box center [1304, 114] width 91 height 23
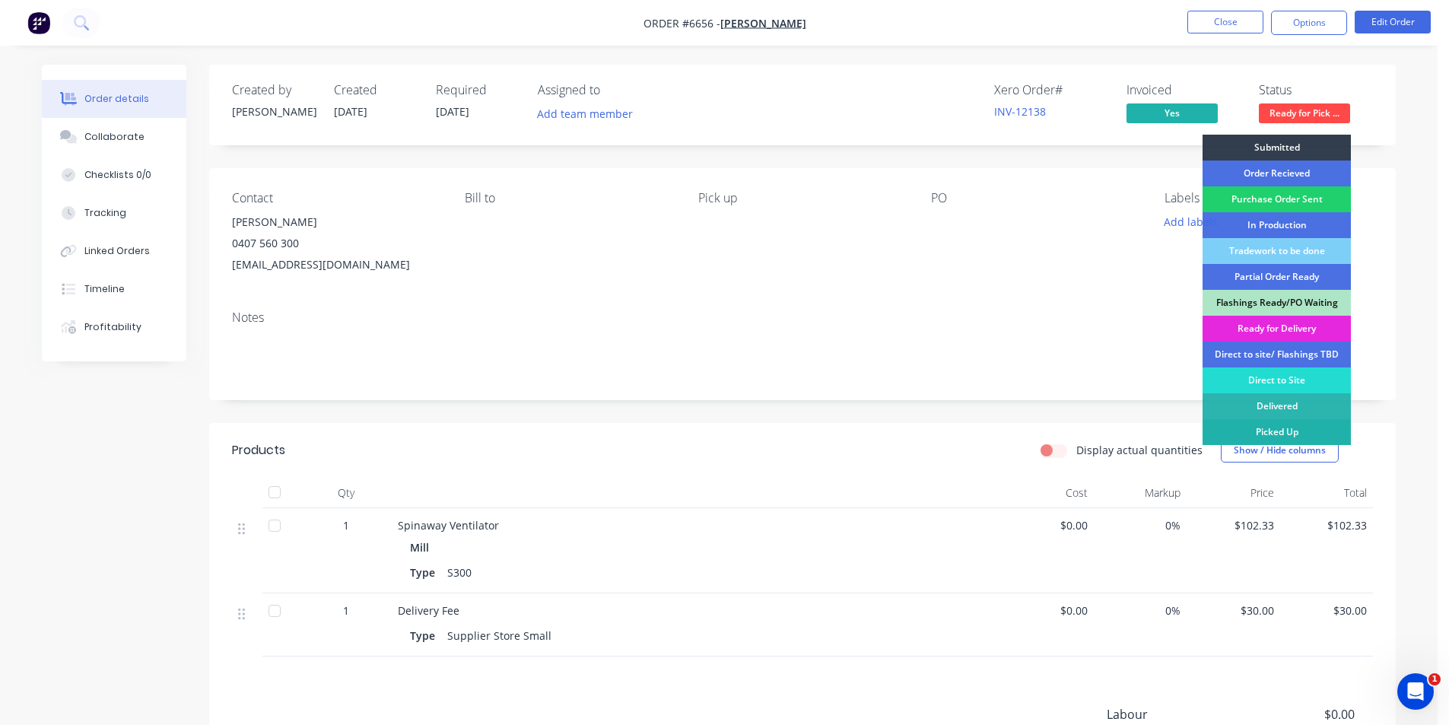
click at [1262, 422] on div "Picked Up" at bounding box center [1277, 432] width 148 height 26
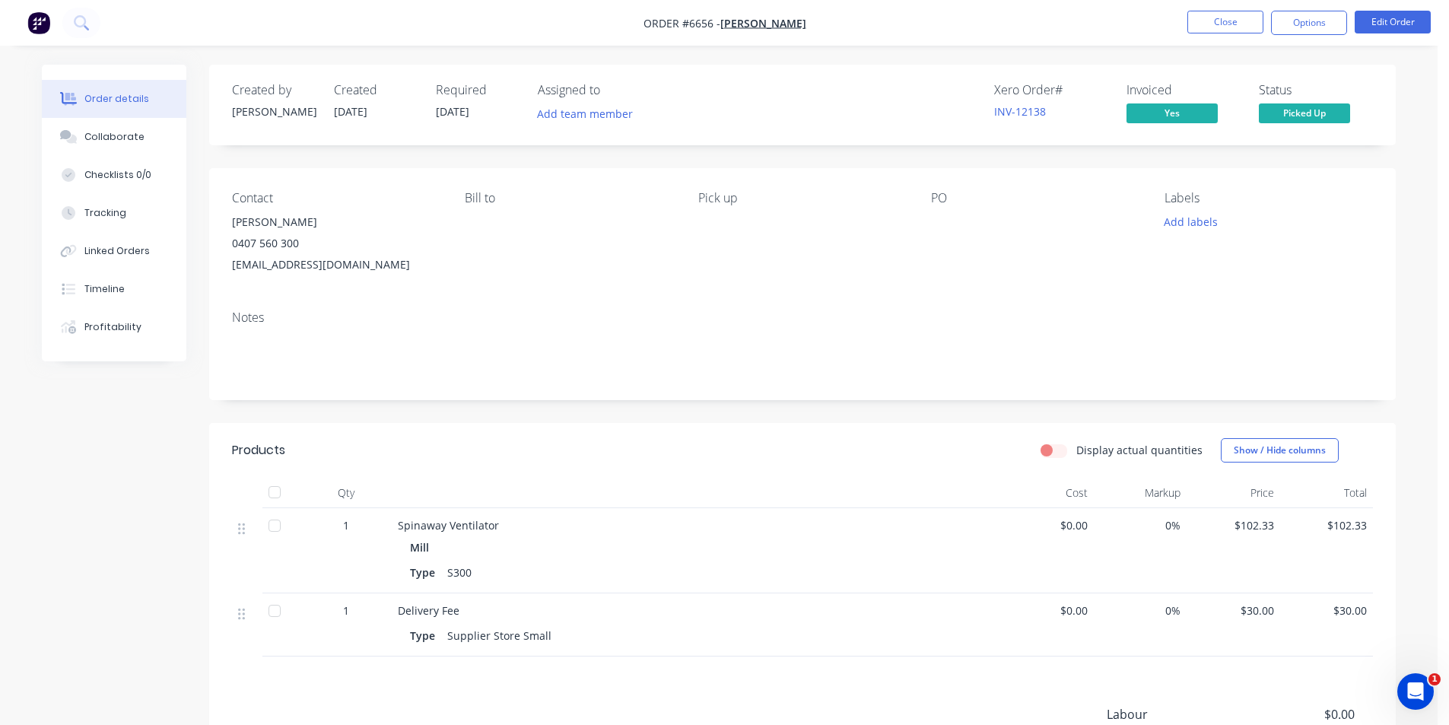
click at [271, 488] on div at bounding box center [274, 492] width 30 height 30
click at [1316, 32] on button "Options" at bounding box center [1309, 23] width 76 height 24
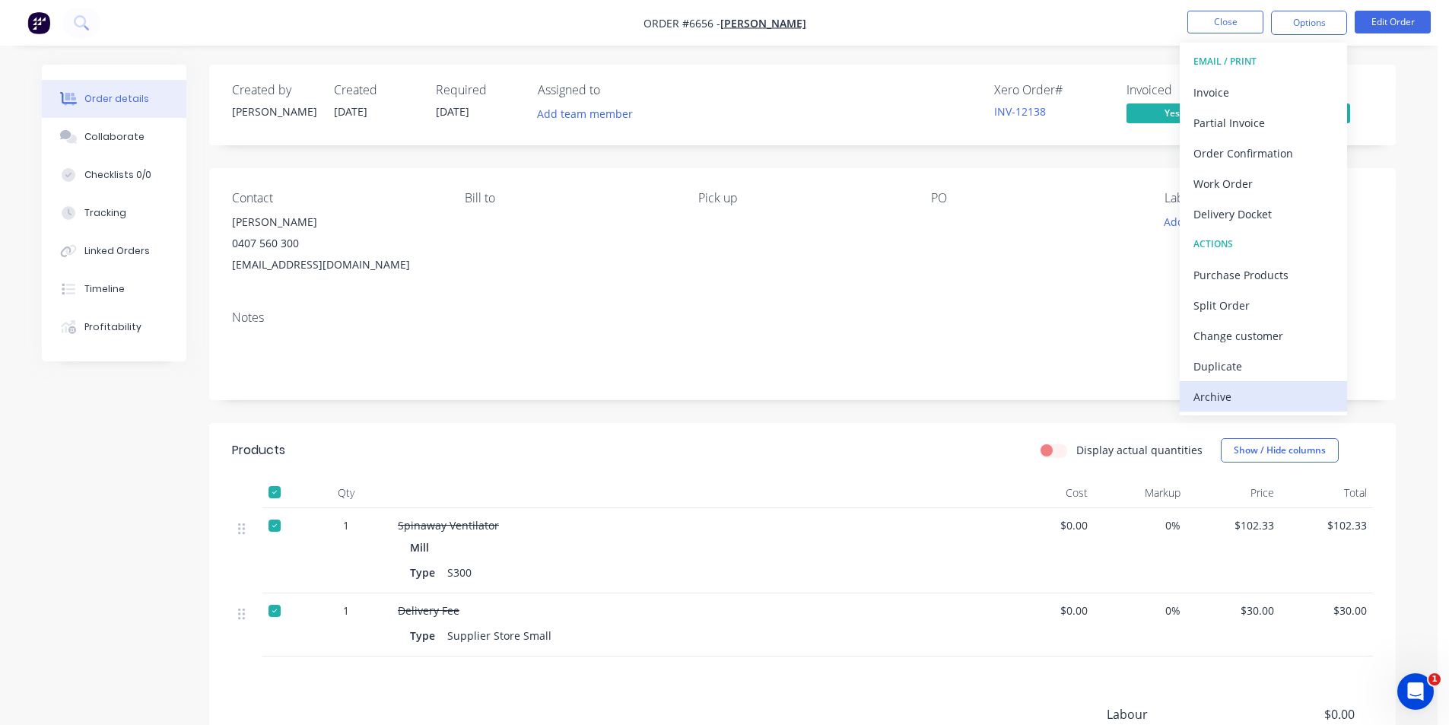
click at [1296, 390] on div "Archive" at bounding box center [1264, 397] width 140 height 22
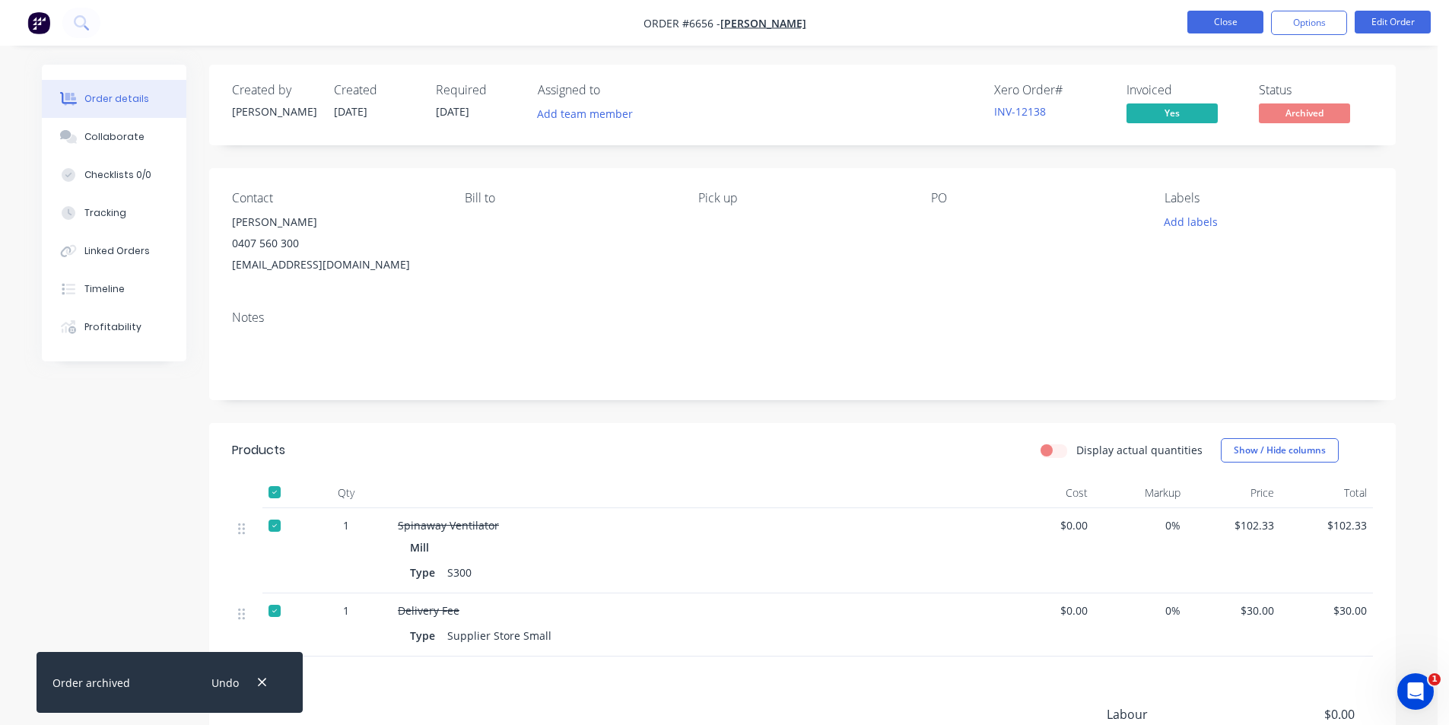
click at [1227, 21] on button "Close" at bounding box center [1226, 22] width 76 height 23
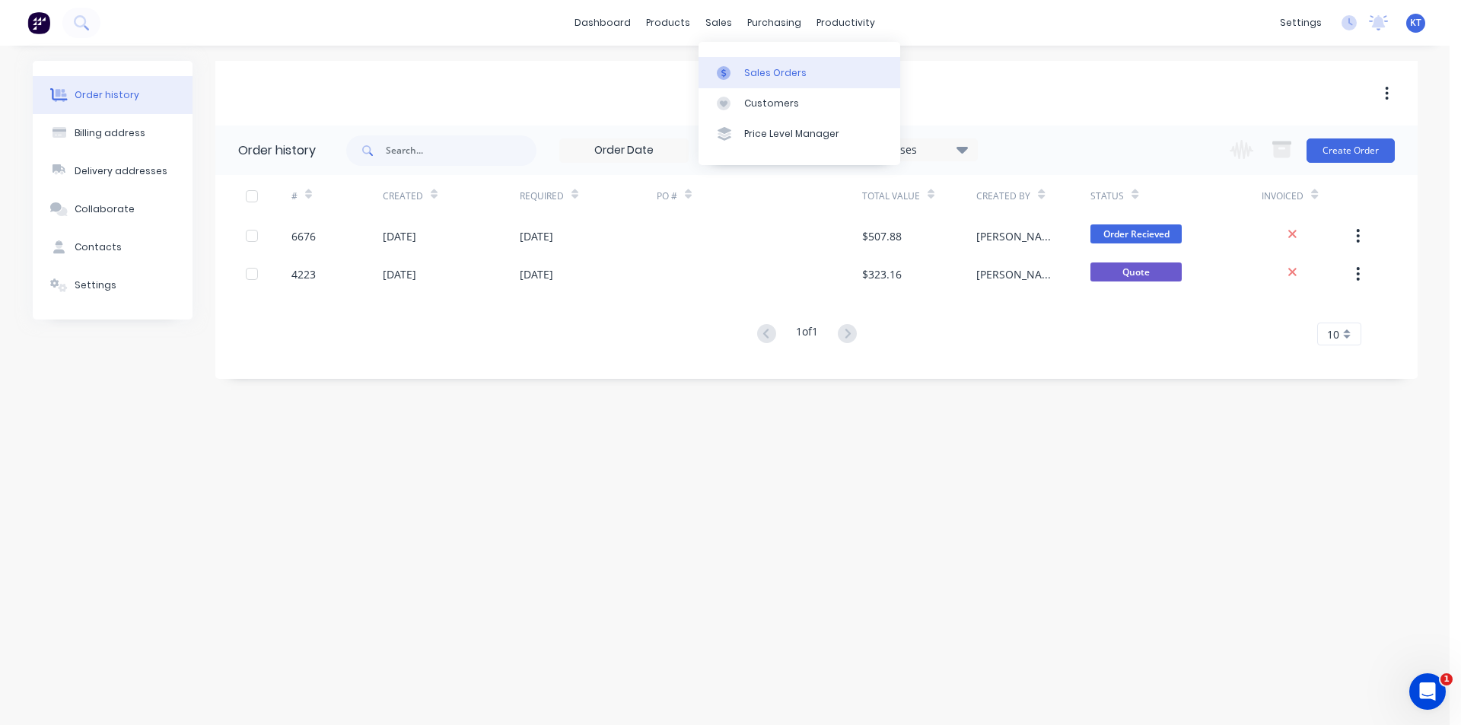
click at [794, 62] on link "Sales Orders" at bounding box center [799, 72] width 202 height 30
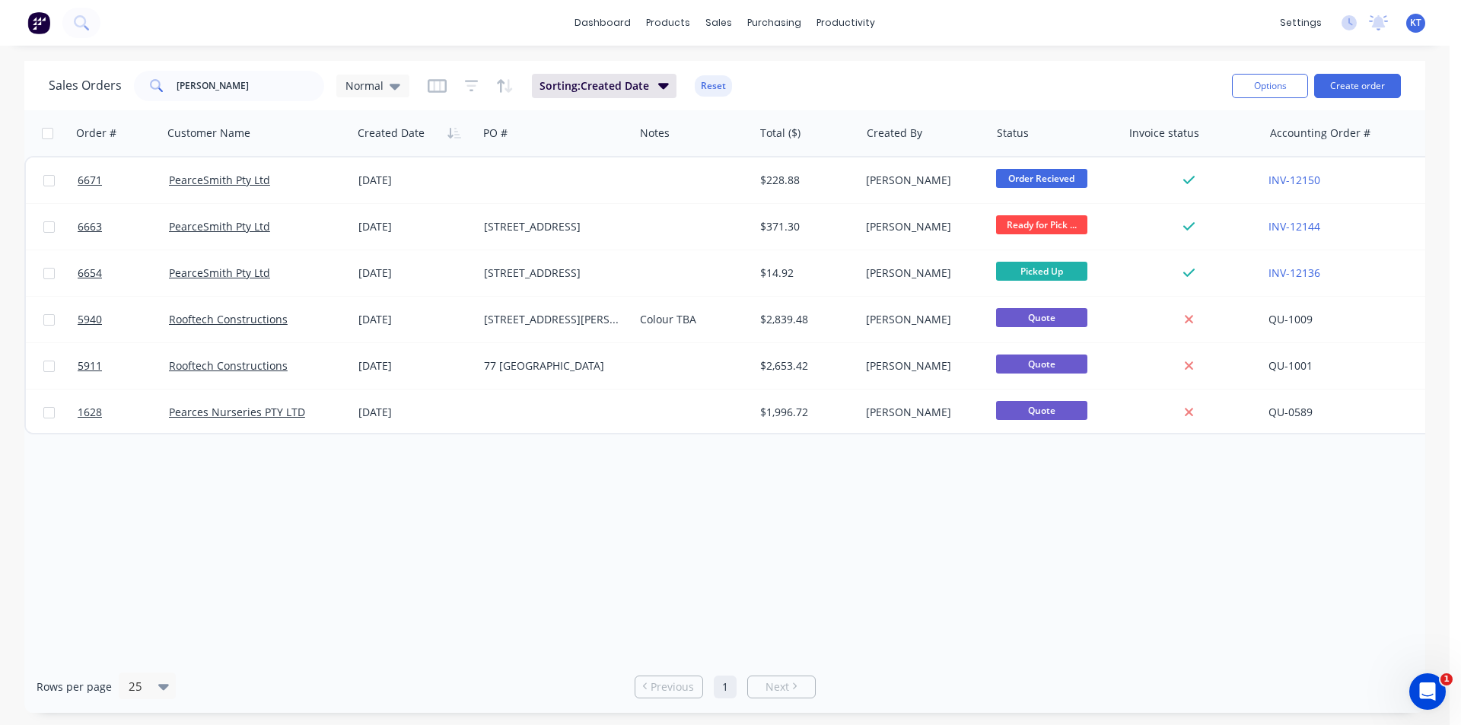
click at [152, 71] on span at bounding box center [155, 86] width 43 height 30
click at [244, 80] on input "pearce" at bounding box center [251, 86] width 148 height 30
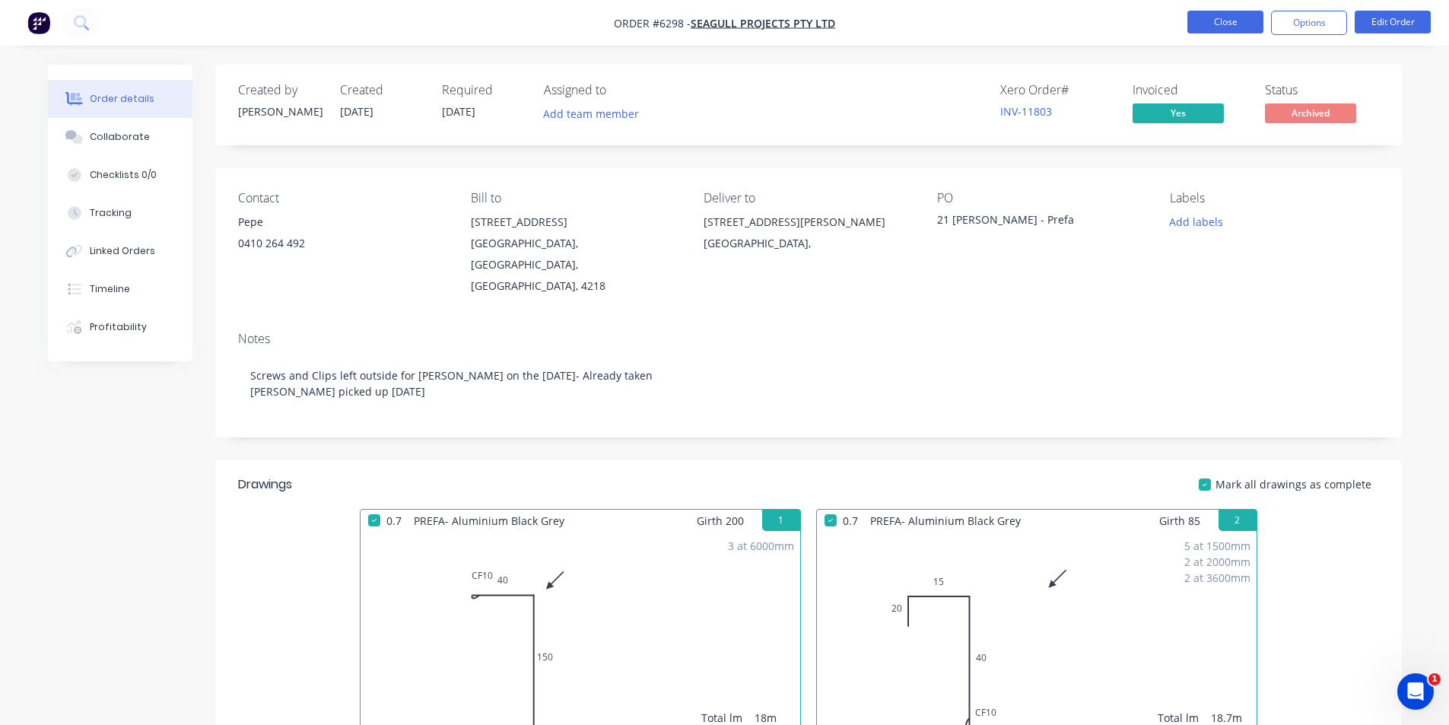
click at [1248, 23] on button "Close" at bounding box center [1226, 22] width 76 height 23
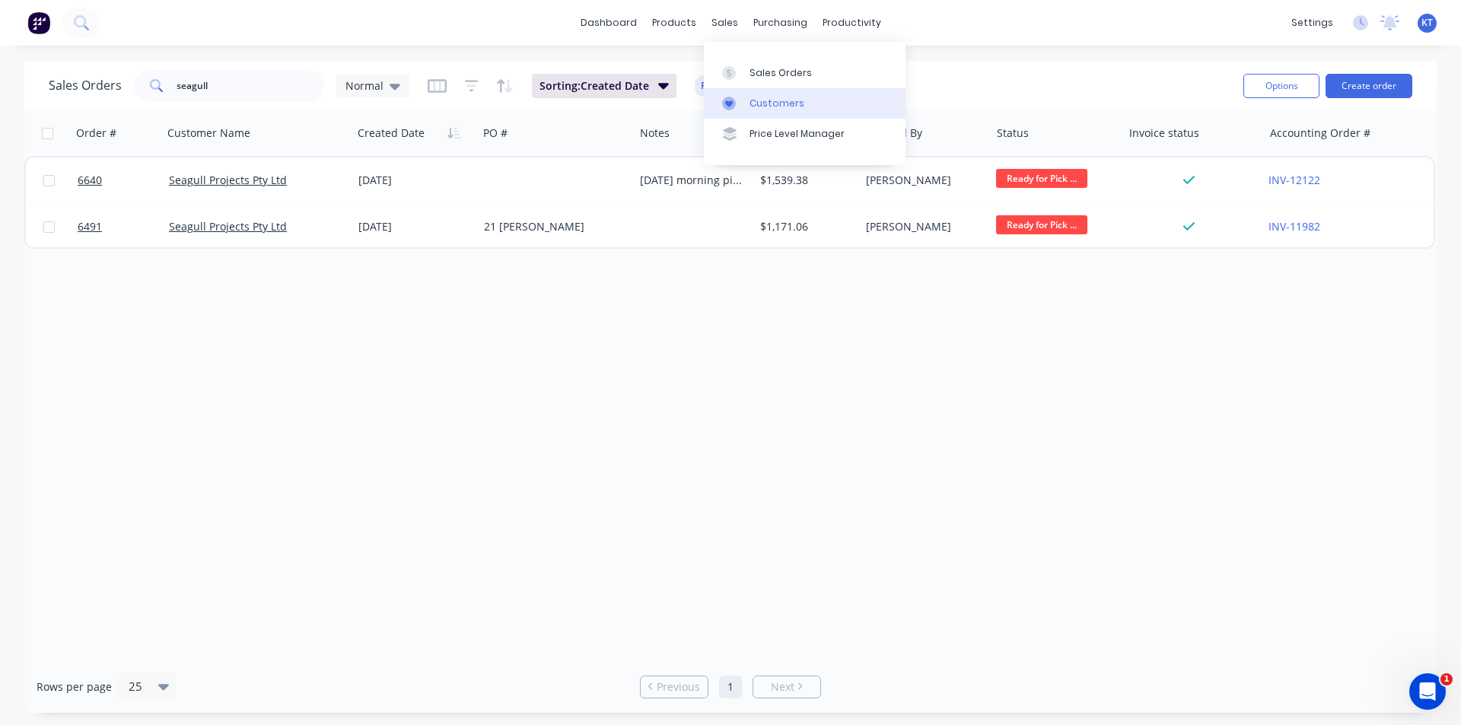
click at [753, 90] on link "Customers" at bounding box center [805, 103] width 202 height 30
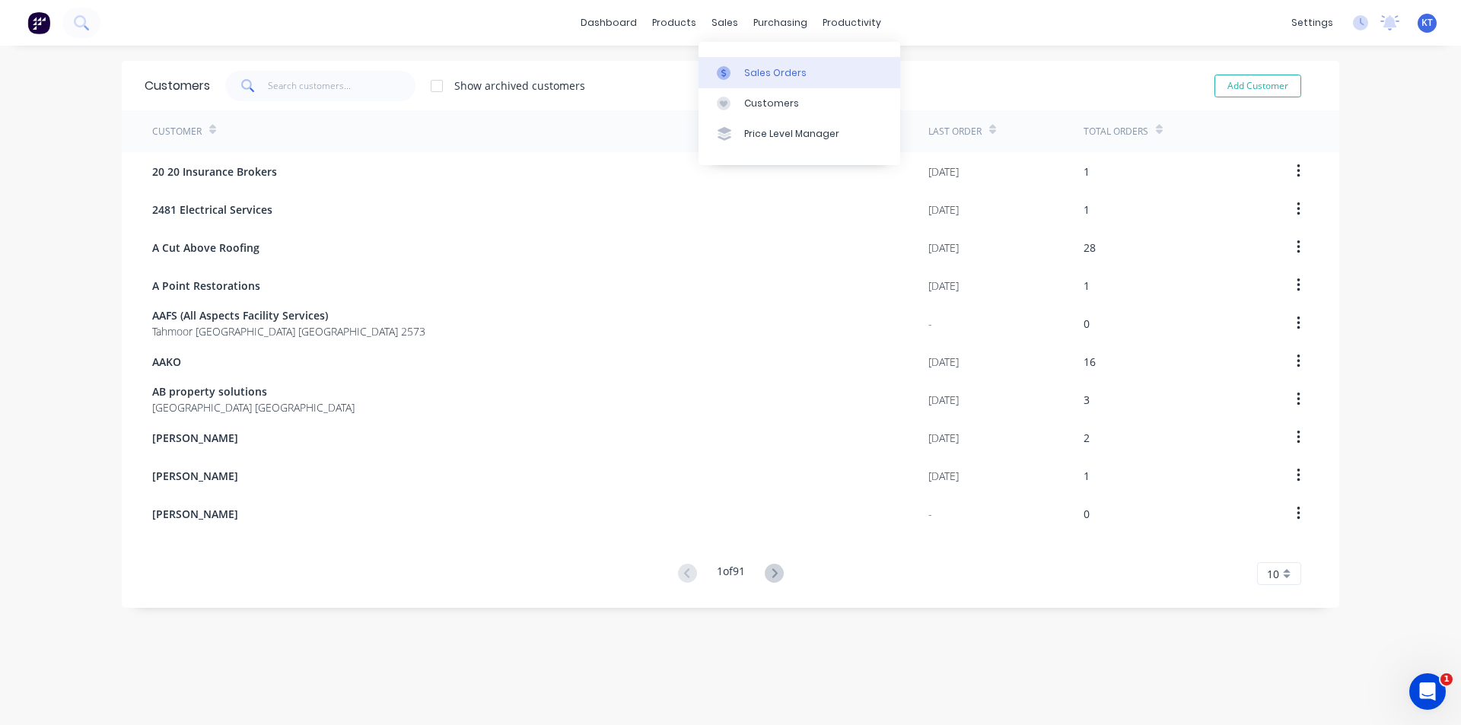
click at [730, 72] on div at bounding box center [728, 73] width 23 height 14
